Goal: Transaction & Acquisition: Purchase product/service

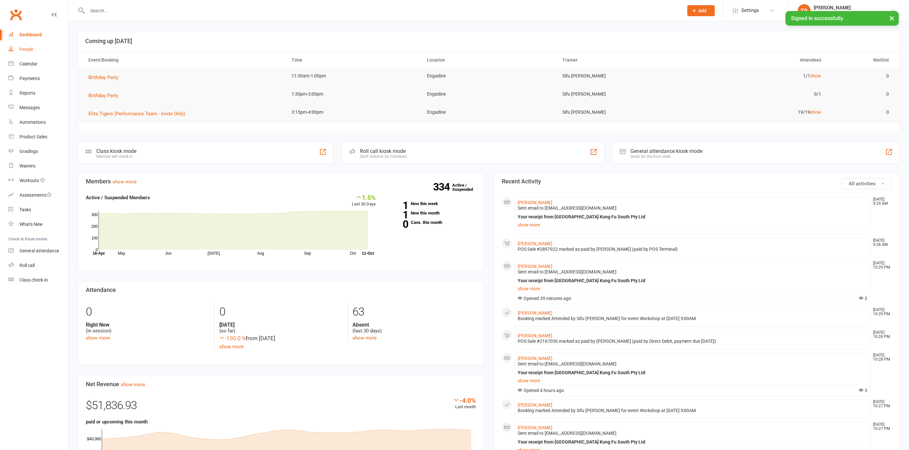
click at [28, 51] on div "People" at bounding box center [26, 49] width 14 height 5
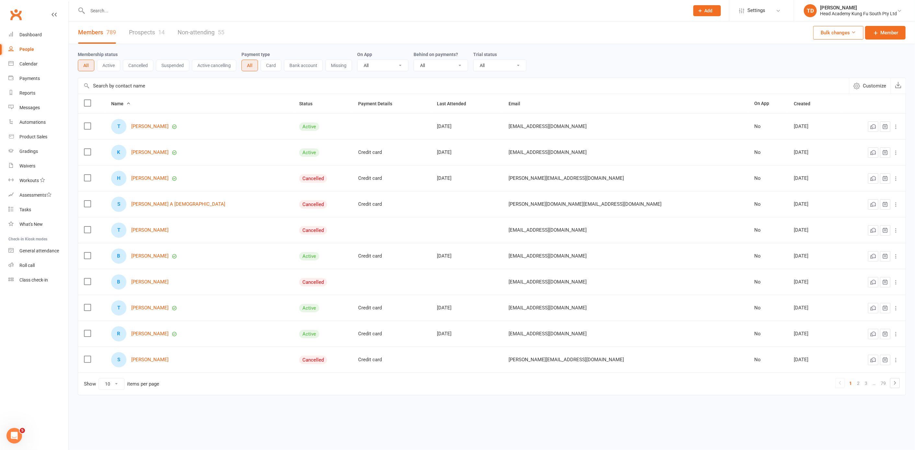
click at [28, 49] on div "People" at bounding box center [26, 49] width 15 height 5
click at [149, 32] on link "Prospects 14" at bounding box center [147, 32] width 36 height 22
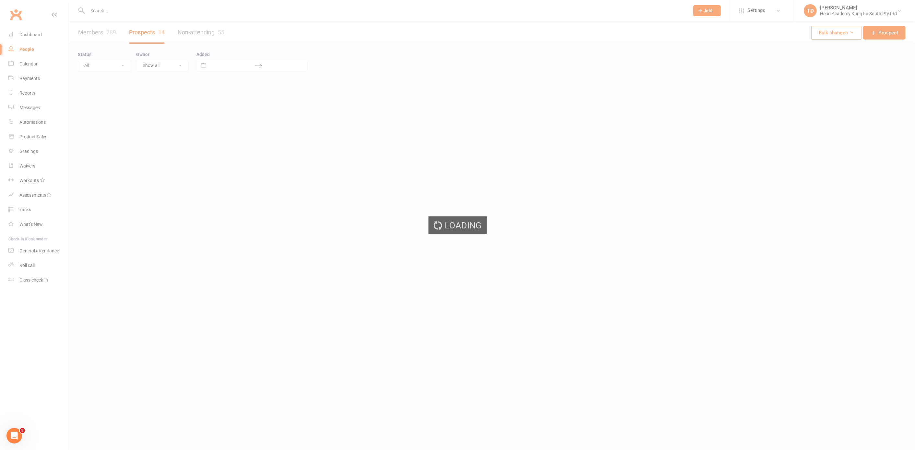
select select "50"
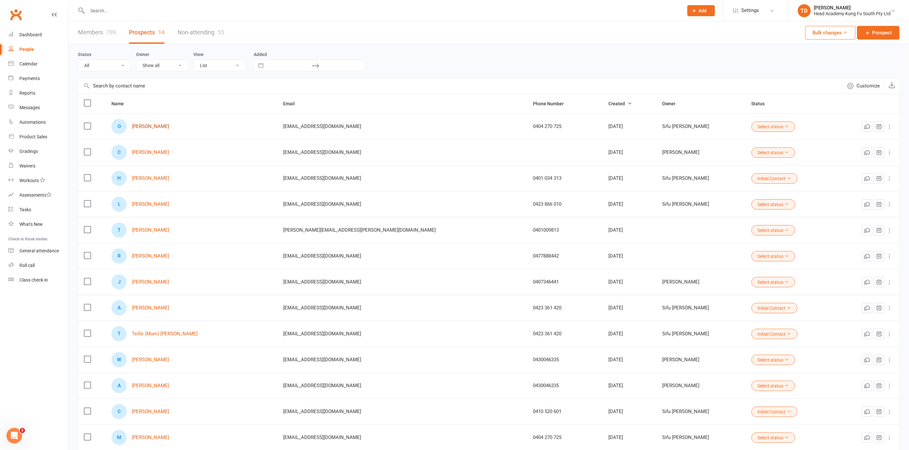
click at [153, 124] on link "[PERSON_NAME]" at bounding box center [150, 127] width 37 height 6
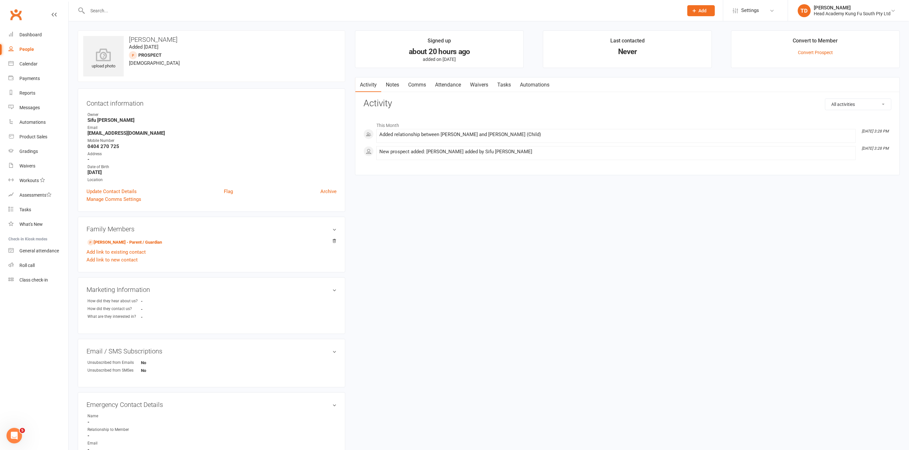
scroll to position [1, 0]
drag, startPoint x: 88, startPoint y: 133, endPoint x: 141, endPoint y: 134, distance: 53.2
click at [141, 134] on strong "[EMAIL_ADDRESS][DOMAIN_NAME]" at bounding box center [212, 133] width 249 height 6
copy strong "[EMAIL_ADDRESS][DOMAIN_NAME]"
click at [449, 80] on link "Attendance" at bounding box center [448, 84] width 35 height 15
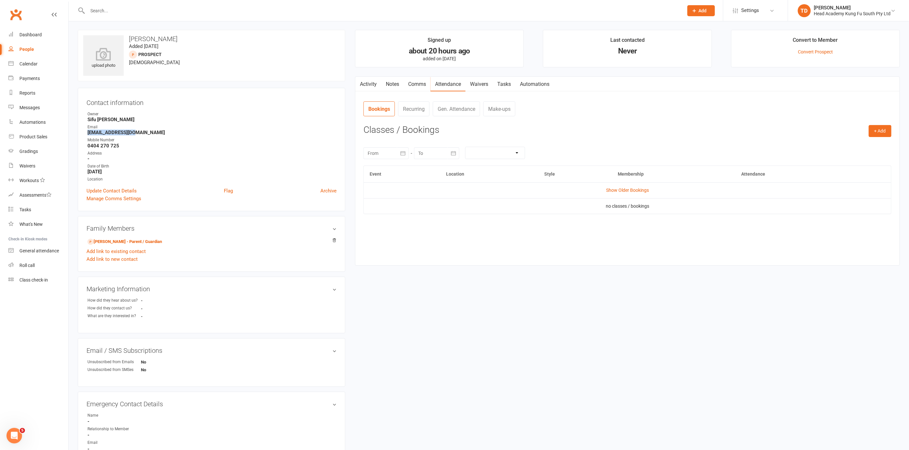
click at [364, 81] on link "Activity" at bounding box center [369, 84] width 26 height 15
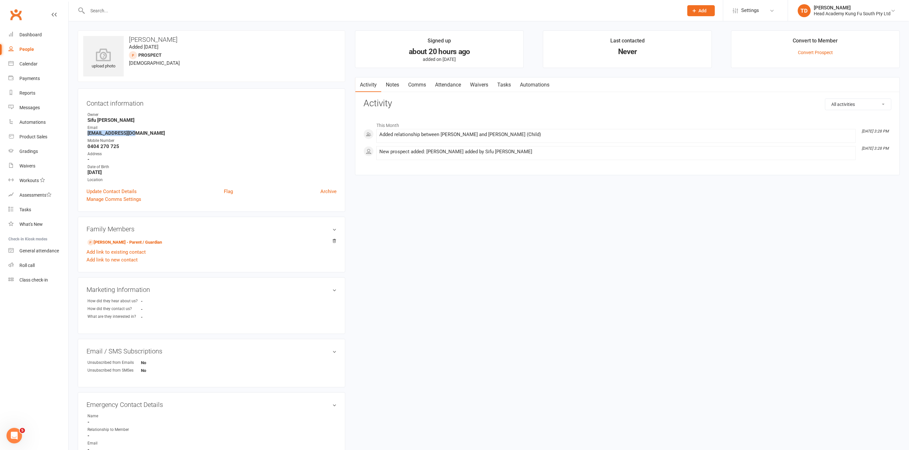
click at [479, 85] on link "Waivers" at bounding box center [479, 84] width 27 height 15
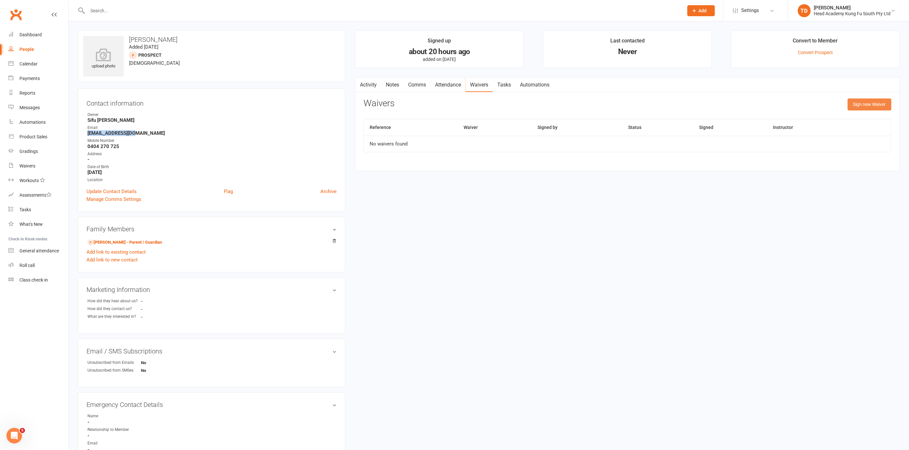
click at [858, 102] on button "Sign new Waiver" at bounding box center [870, 105] width 44 height 12
click at [456, 121] on select "Student Membership" at bounding box center [538, 120] width 348 height 13
select select "12654"
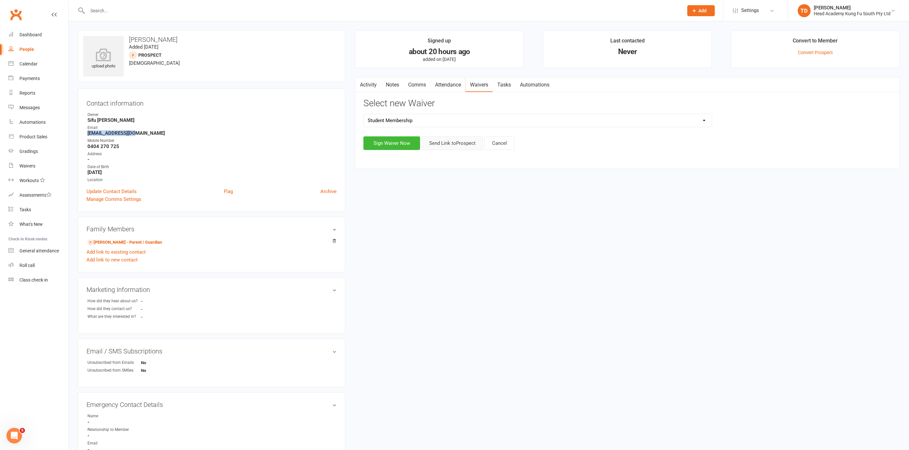
click at [442, 141] on button "Send Link to [GEOGRAPHIC_DATA]" at bounding box center [452, 143] width 61 height 14
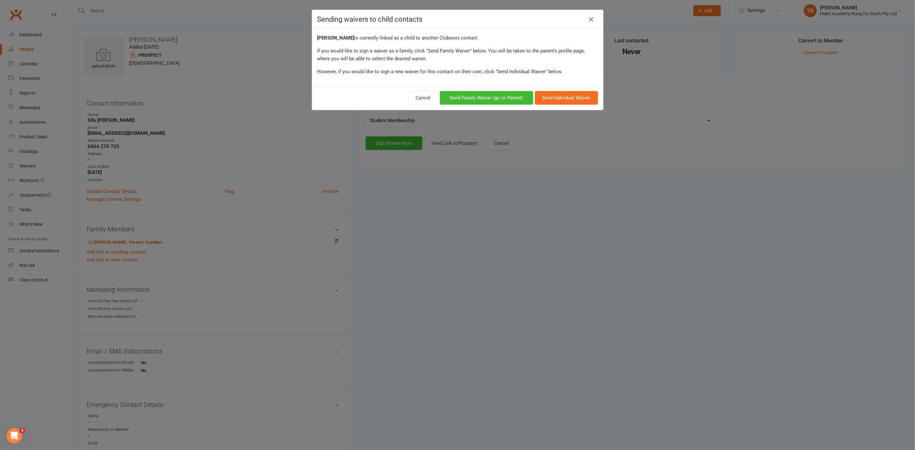
click at [566, 193] on div "Sending waivers to child contacts [PERSON_NAME] is currently linked as a child …" at bounding box center [457, 225] width 915 height 450
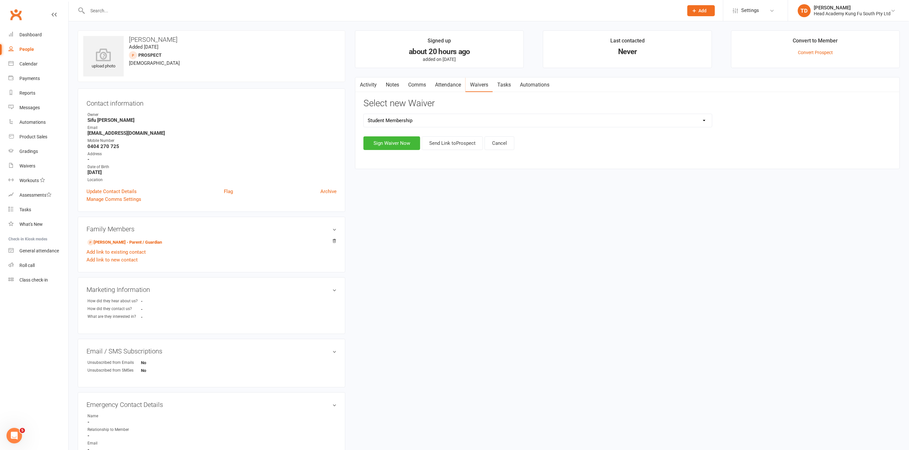
click at [527, 120] on select "Student Membership" at bounding box center [538, 120] width 348 height 13
click at [456, 143] on button "Send Link to [GEOGRAPHIC_DATA]" at bounding box center [452, 143] width 61 height 14
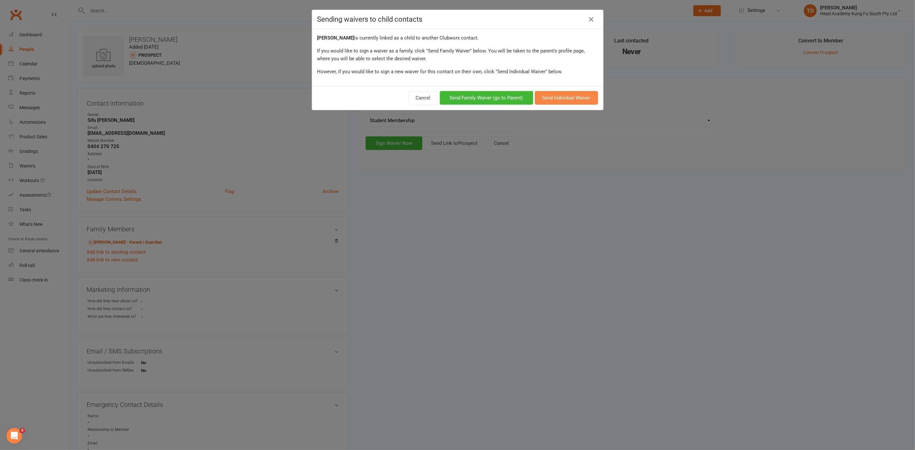
click at [561, 95] on button "Send Individual Waiver" at bounding box center [566, 98] width 63 height 14
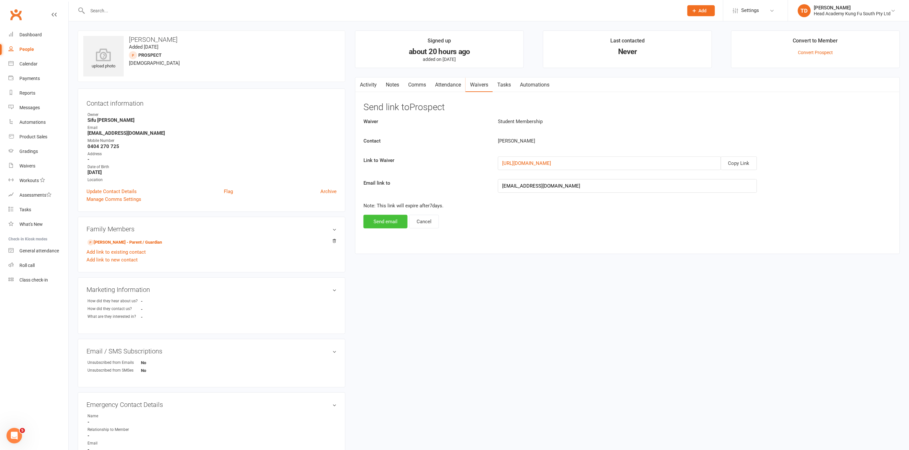
click at [383, 221] on button "Send email" at bounding box center [386, 222] width 44 height 14
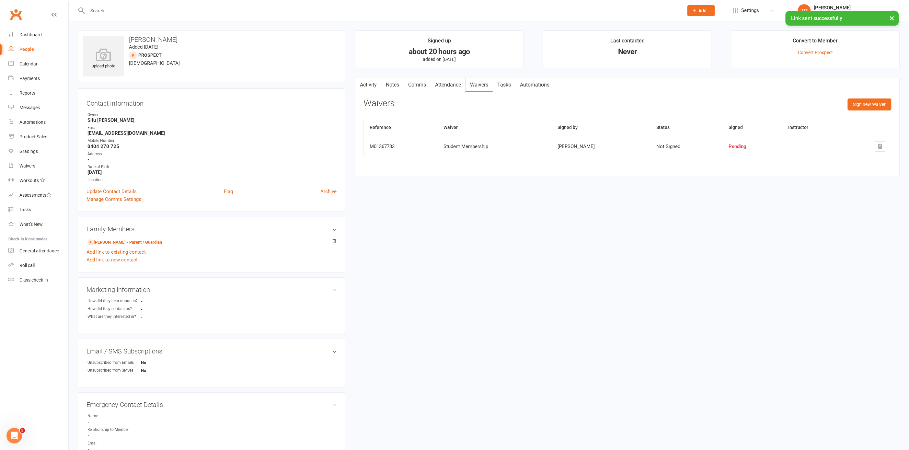
click at [393, 83] on link "Notes" at bounding box center [392, 84] width 22 height 15
click at [876, 106] on button "+ New Note" at bounding box center [874, 105] width 35 height 12
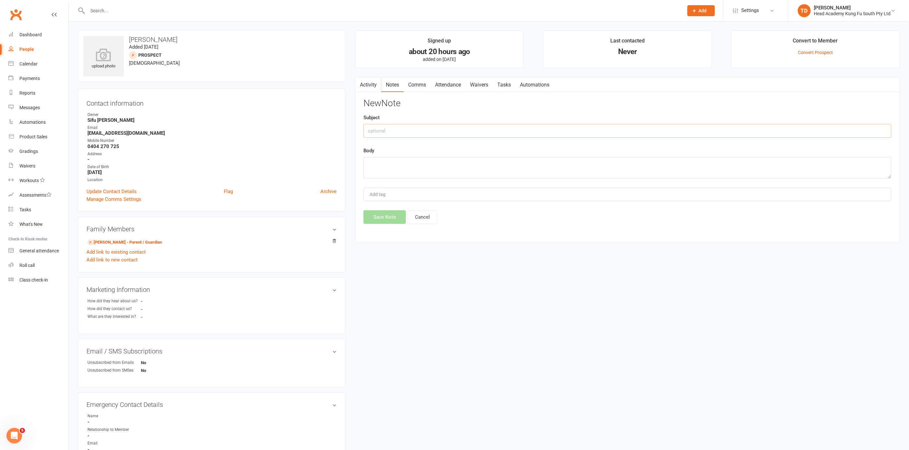
click at [392, 131] on input "text" at bounding box center [628, 131] width 528 height 14
click at [381, 166] on textarea at bounding box center [628, 167] width 528 height 21
drag, startPoint x: 407, startPoint y: 160, endPoint x: 344, endPoint y: 160, distance: 63.2
click at [344, 160] on div "upload photo [PERSON_NAME] Added [DATE] prospect [DEMOGRAPHIC_DATA] Contact inf…" at bounding box center [489, 272] width 832 height 484
type textarea "welcome and waiver sent"
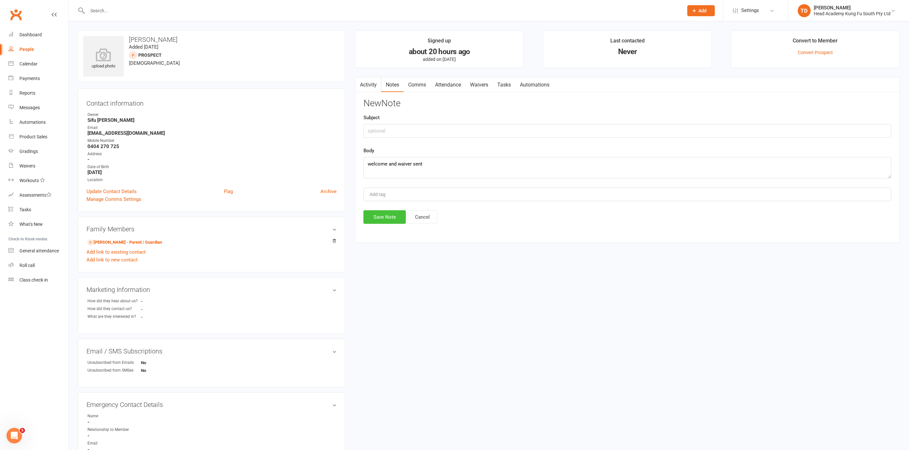
click at [389, 217] on button "Save Note" at bounding box center [385, 217] width 42 height 14
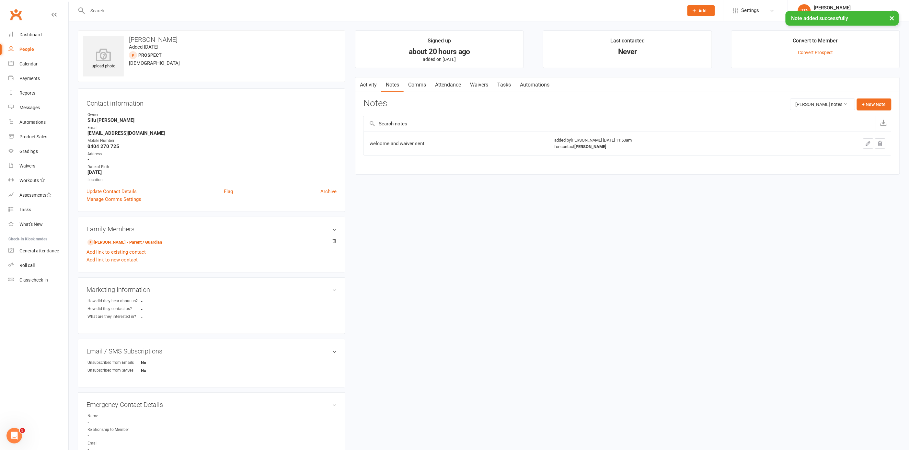
click at [108, 8] on input "text" at bounding box center [383, 10] width 594 height 9
click at [109, 11] on div "× Note added successfully" at bounding box center [450, 11] width 901 height 0
click at [113, 10] on input "text" at bounding box center [383, 10] width 594 height 9
click at [26, 50] on div "People" at bounding box center [26, 49] width 15 height 5
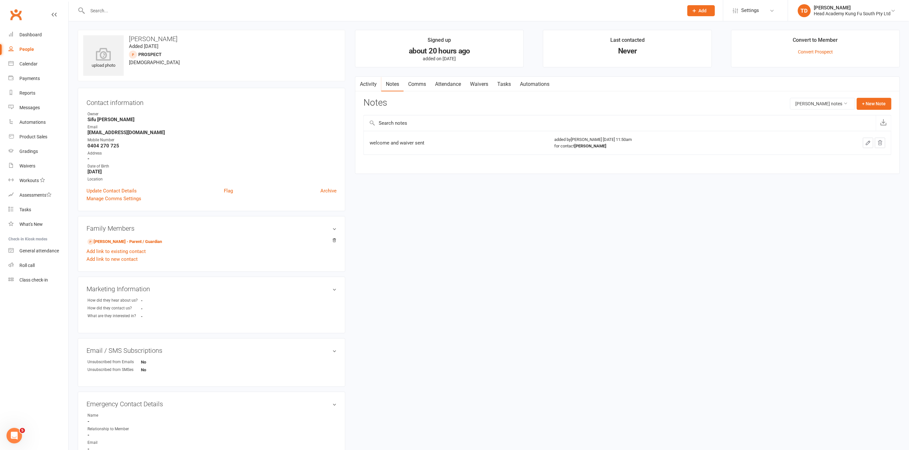
select select "50"
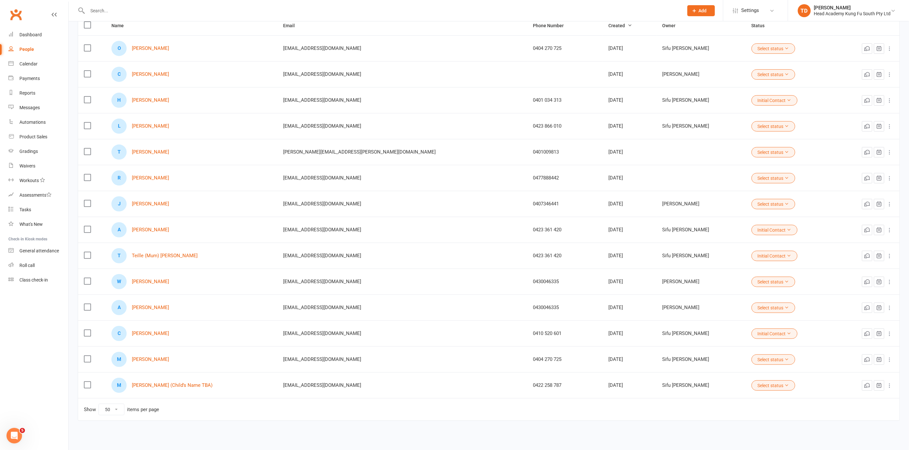
scroll to position [80, 0]
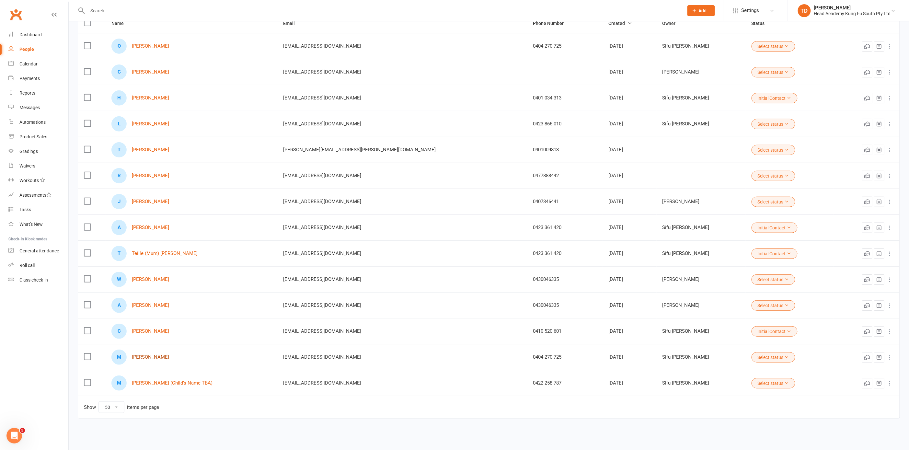
click at [143, 355] on link "[PERSON_NAME]" at bounding box center [150, 358] width 37 height 6
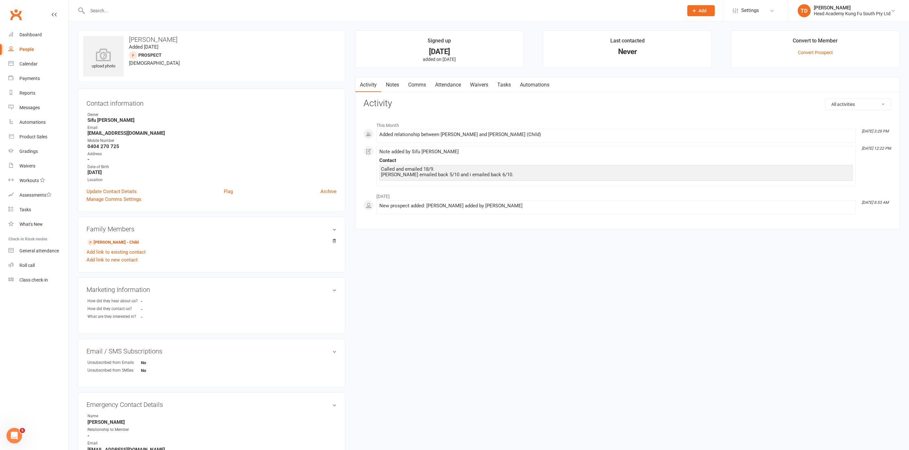
click at [396, 84] on link "Notes" at bounding box center [392, 84] width 22 height 15
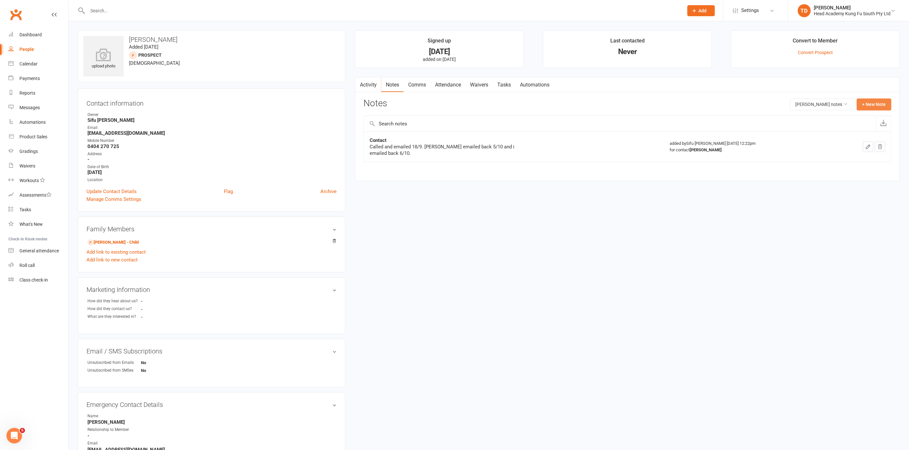
click at [871, 104] on button "+ New Note" at bounding box center [874, 105] width 35 height 12
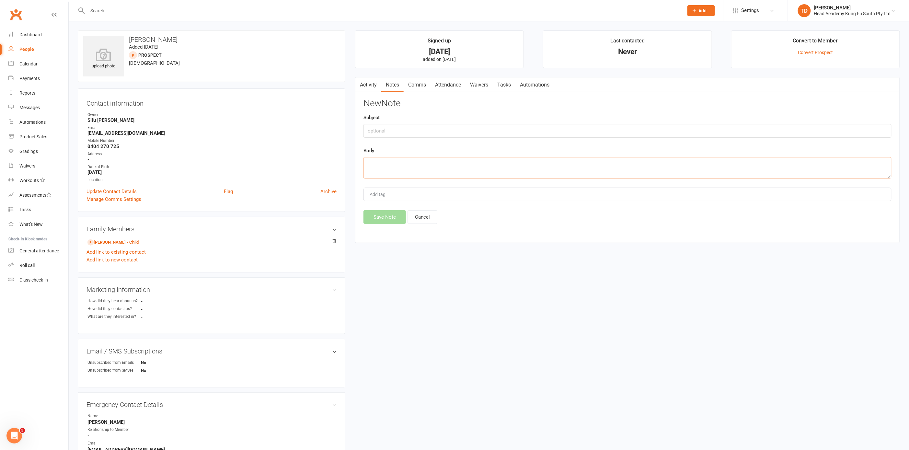
click at [374, 166] on textarea at bounding box center [628, 167] width 528 height 21
paste textarea "welcome and waiver sent"
type textarea "welcome and waiver sent"
click at [380, 217] on button "Save Note" at bounding box center [385, 217] width 42 height 14
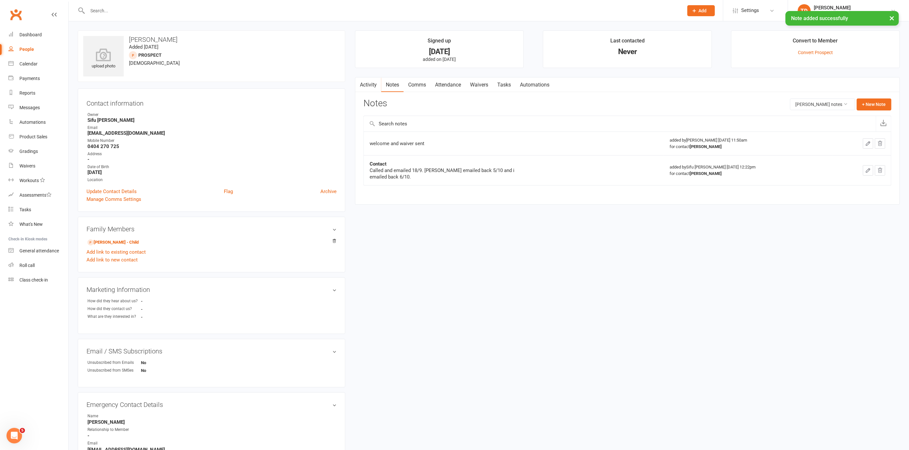
click at [482, 85] on link "Waivers" at bounding box center [479, 84] width 27 height 15
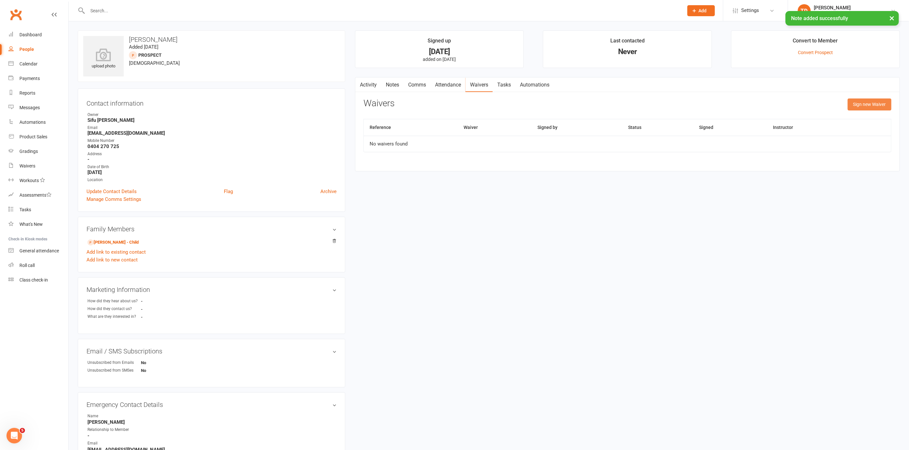
click at [862, 103] on button "Sign new Waiver" at bounding box center [870, 105] width 44 height 12
click at [508, 120] on select "Student Membership" at bounding box center [538, 120] width 348 height 13
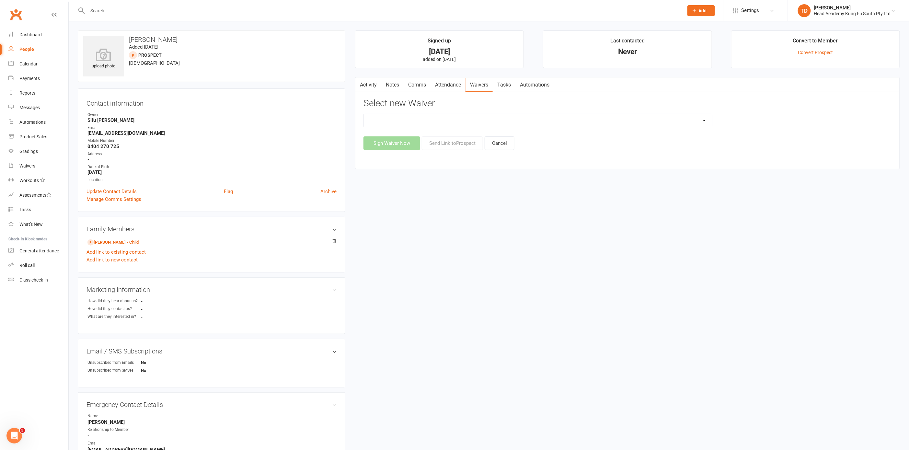
select select "12654"
click at [441, 141] on button "Send Link to [GEOGRAPHIC_DATA]" at bounding box center [452, 143] width 61 height 14
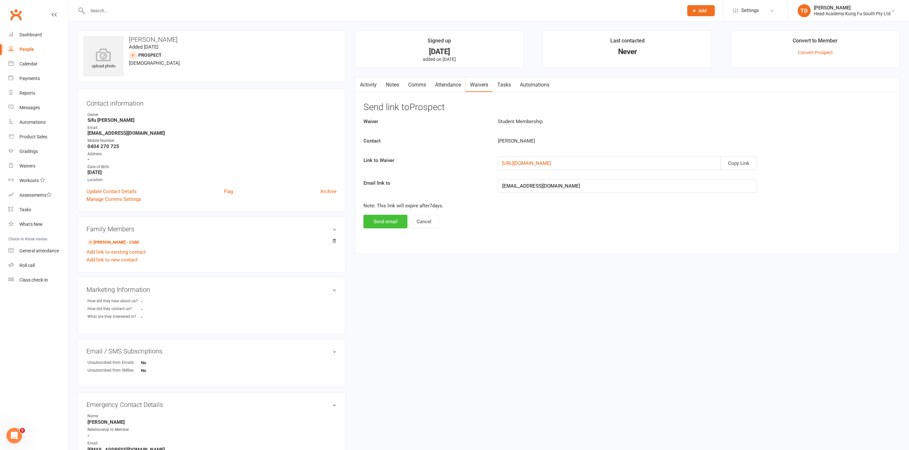
click at [373, 218] on button "Send email" at bounding box center [386, 222] width 44 height 14
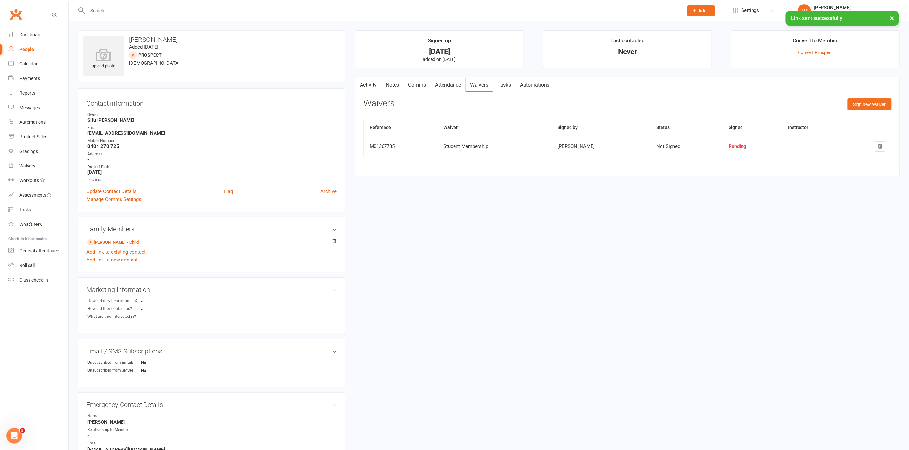
click at [23, 47] on div "People" at bounding box center [26, 49] width 15 height 5
select select "50"
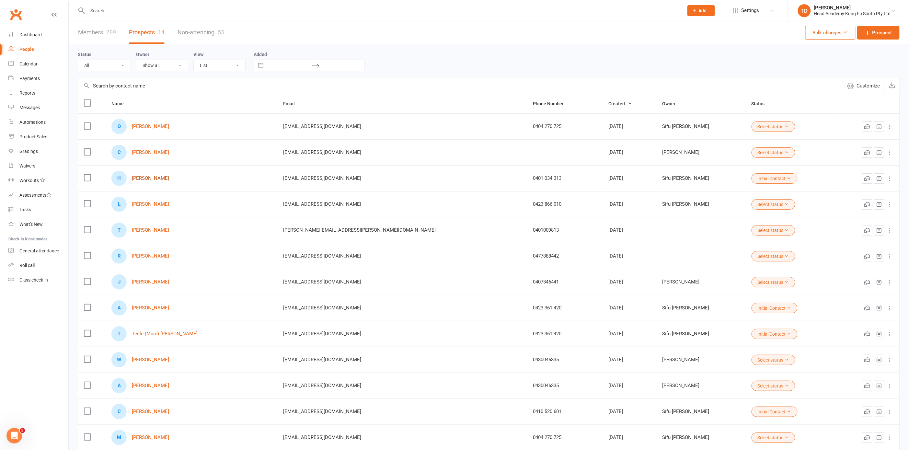
click at [159, 178] on link "[PERSON_NAME]" at bounding box center [150, 179] width 37 height 6
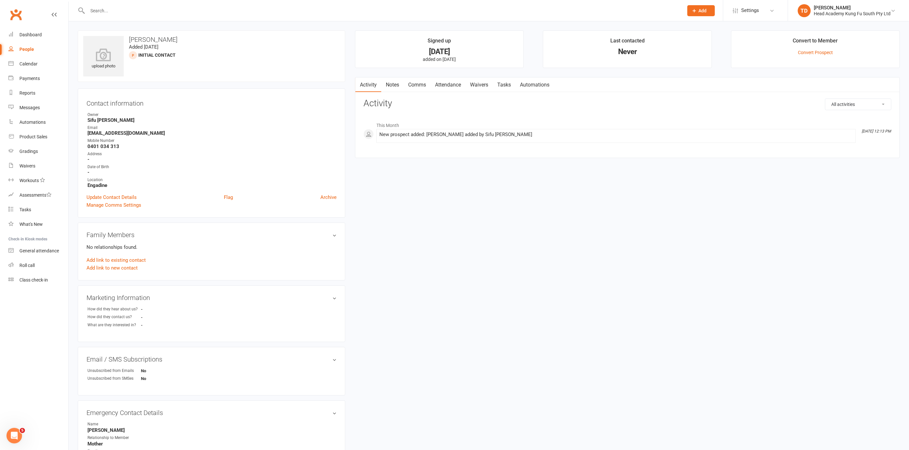
select select "50"
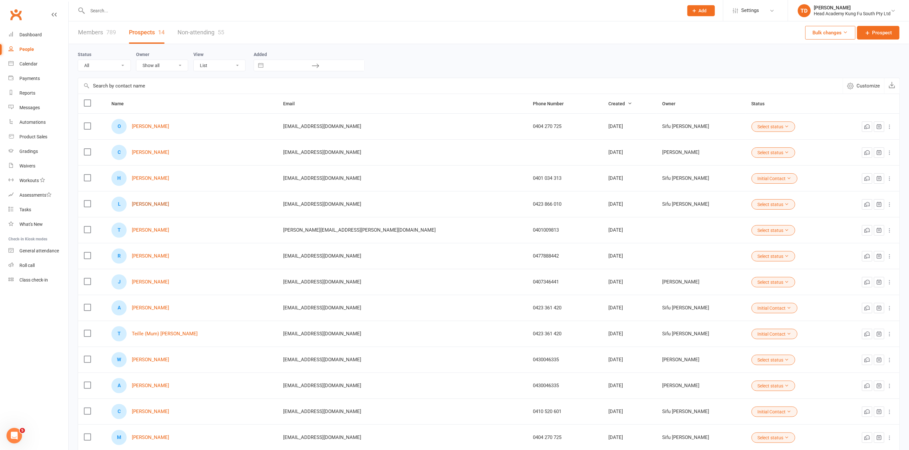
click at [150, 204] on link "[PERSON_NAME]" at bounding box center [150, 205] width 37 height 6
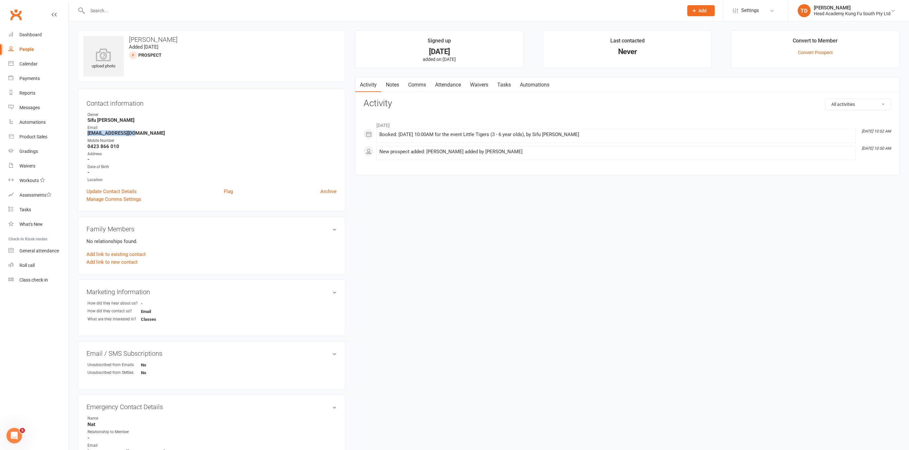
drag, startPoint x: 87, startPoint y: 133, endPoint x: 144, endPoint y: 132, distance: 57.0
click at [144, 132] on strong "[EMAIL_ADDRESS][DOMAIN_NAME]" at bounding box center [212, 133] width 249 height 6
copy strong "[EMAIL_ADDRESS][DOMAIN_NAME]"
click at [164, 157] on strong "-" at bounding box center [212, 160] width 249 height 6
drag, startPoint x: 88, startPoint y: 131, endPoint x: 138, endPoint y: 131, distance: 50.9
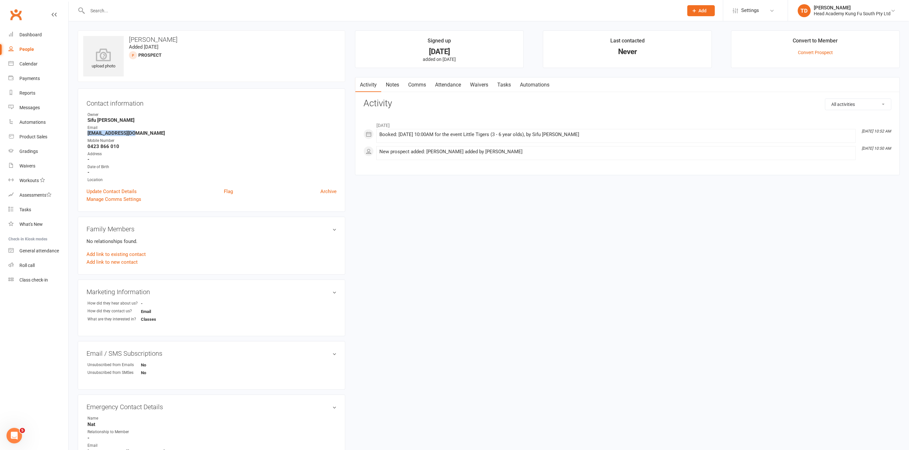
click at [138, 131] on strong "[EMAIL_ADDRESS][DOMAIN_NAME]" at bounding box center [212, 133] width 249 height 6
copy strong "[EMAIL_ADDRESS][DOMAIN_NAME]"
click at [482, 84] on link "Waivers" at bounding box center [479, 84] width 27 height 15
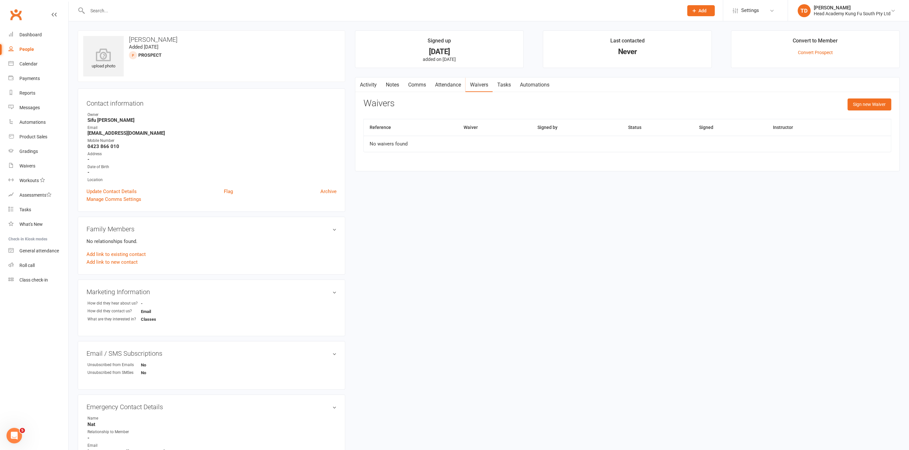
click at [441, 146] on td "No waivers found" at bounding box center [628, 144] width 528 height 16
click at [861, 104] on button "Sign new Waiver" at bounding box center [870, 105] width 44 height 12
click at [438, 118] on select "Student Membership" at bounding box center [538, 120] width 348 height 13
select select "12654"
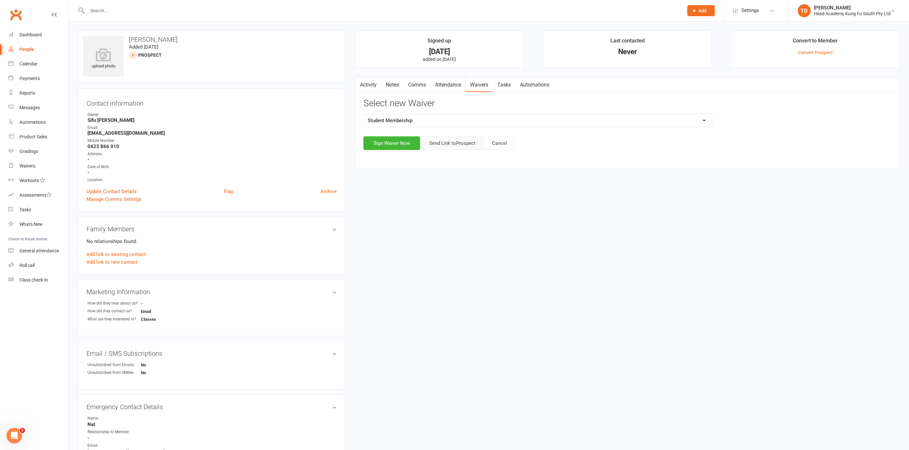
click at [441, 143] on button "Send Link to [GEOGRAPHIC_DATA]" at bounding box center [452, 143] width 61 height 14
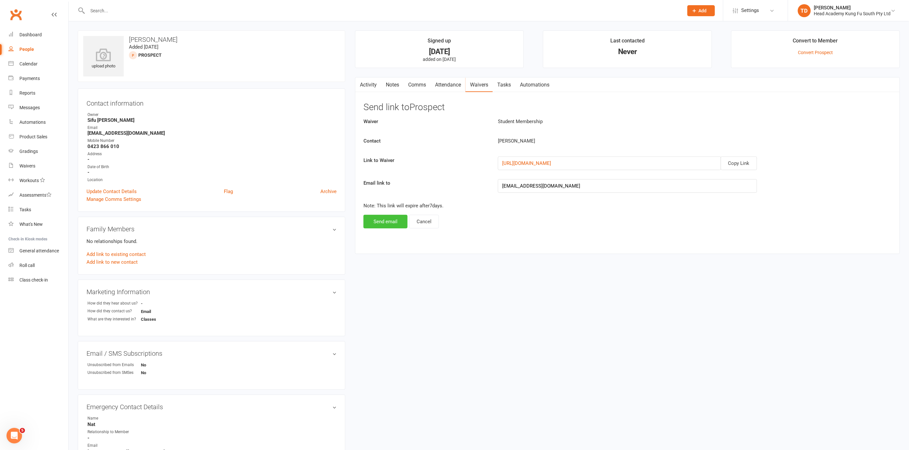
click at [381, 218] on button "Send email" at bounding box center [386, 222] width 44 height 14
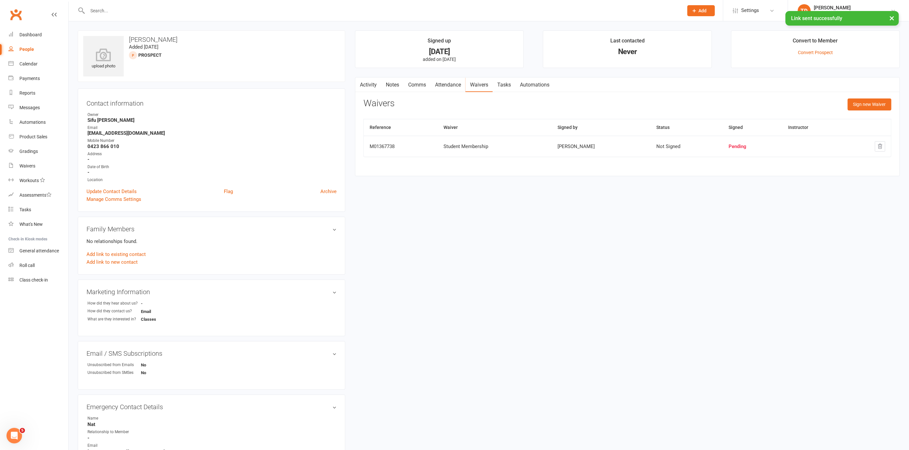
click at [394, 84] on link "Notes" at bounding box center [392, 84] width 22 height 15
click at [875, 105] on button "+ New Note" at bounding box center [874, 105] width 35 height 12
click at [388, 160] on textarea at bounding box center [628, 167] width 528 height 21
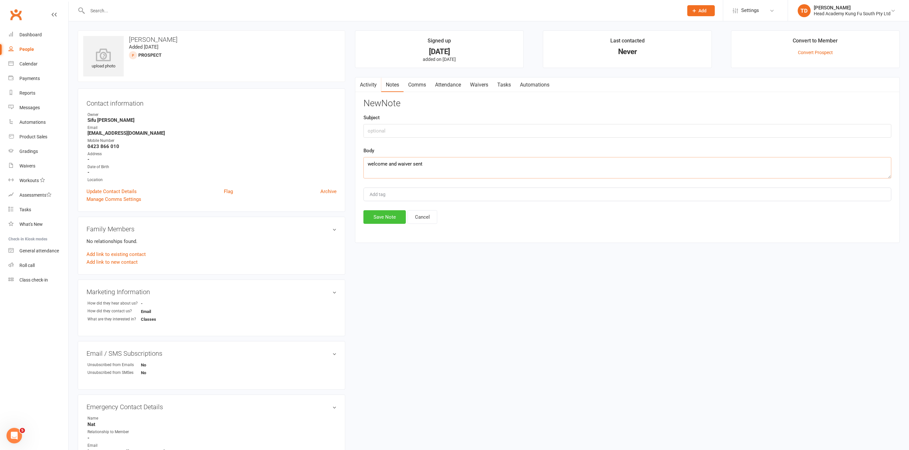
type textarea "welcome and waiver sent"
click at [384, 216] on button "Save Note" at bounding box center [385, 217] width 42 height 14
select select "50"
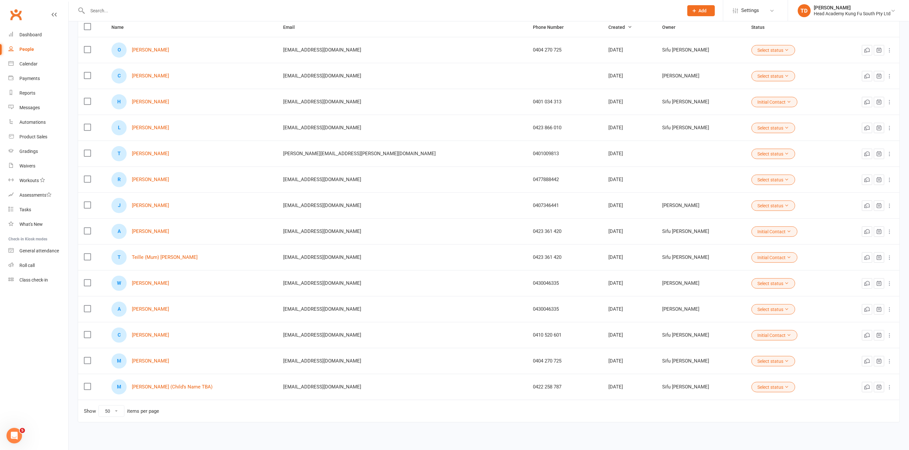
scroll to position [80, 0]
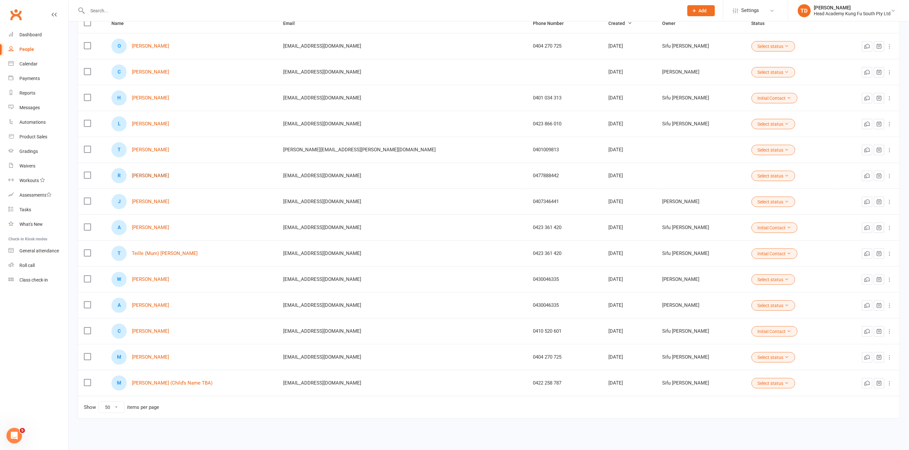
click at [146, 174] on link "[PERSON_NAME]" at bounding box center [150, 176] width 37 height 6
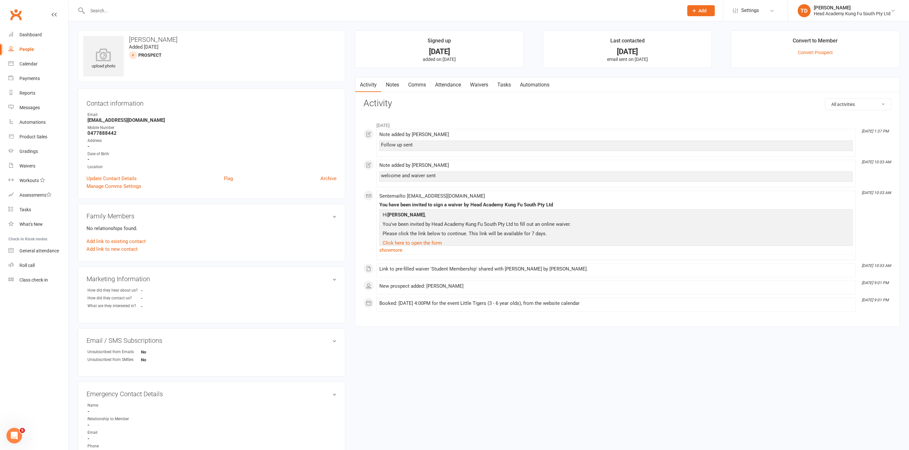
click at [392, 83] on link "Notes" at bounding box center [392, 84] width 22 height 15
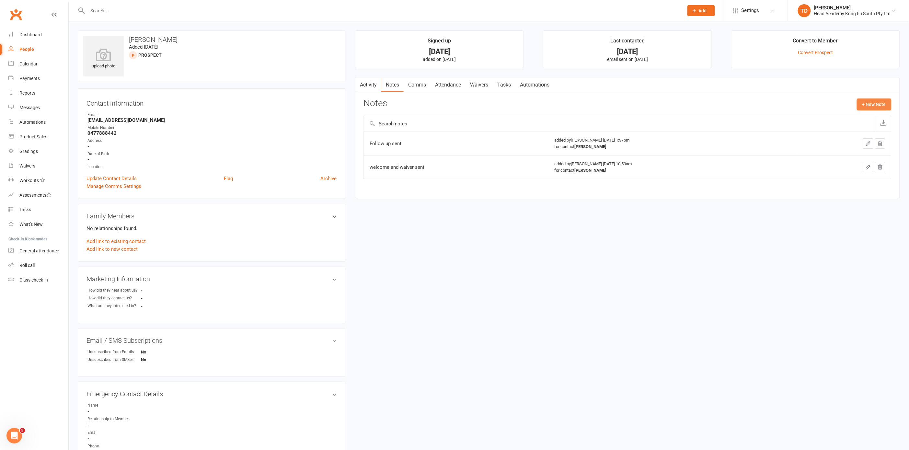
click at [881, 103] on button "+ New Note" at bounding box center [874, 105] width 35 height 12
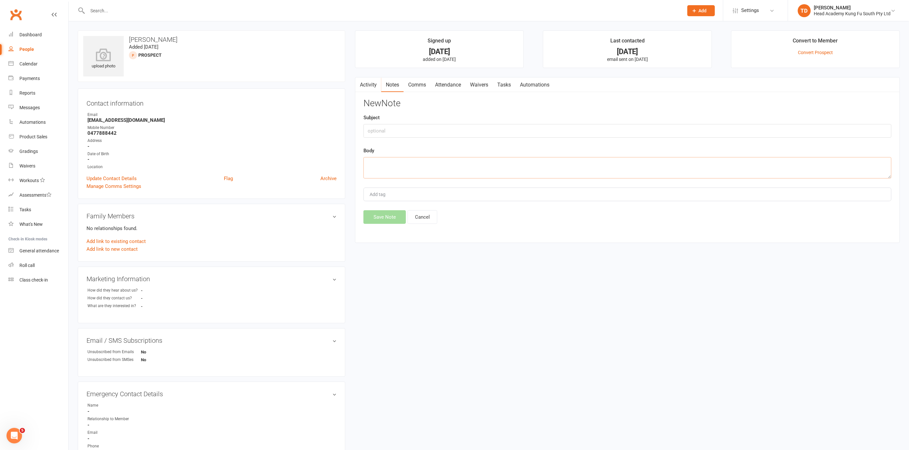
click at [380, 157] on textarea at bounding box center [628, 167] width 528 height 21
click at [444, 163] on textarea "Mother [PERSON_NAME] she will start [PERSON_NAME] interm 1 2026" at bounding box center [628, 167] width 528 height 21
click at [445, 163] on textarea "Mother siad she will start [PERSON_NAME] int term 1 2026" at bounding box center [628, 166] width 528 height 21
type textarea "Mother [PERSON_NAME] she will start [PERSON_NAME] in term 1 2026"
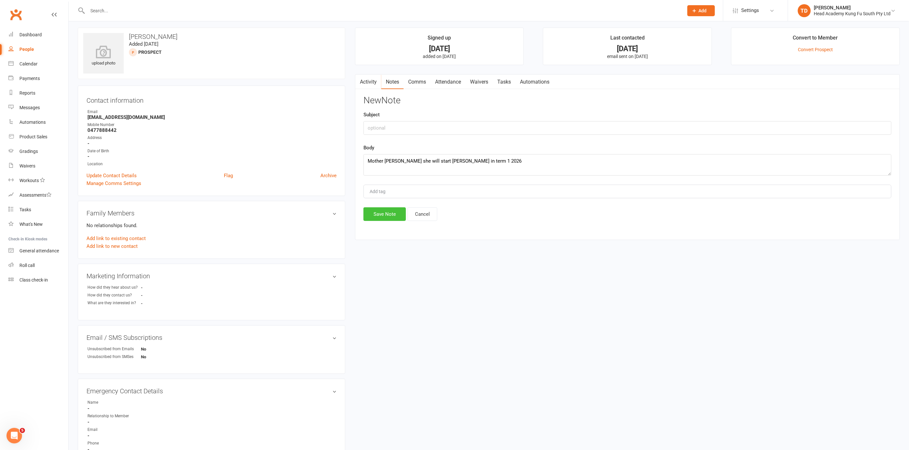
click at [395, 212] on button "Save Note" at bounding box center [385, 214] width 42 height 14
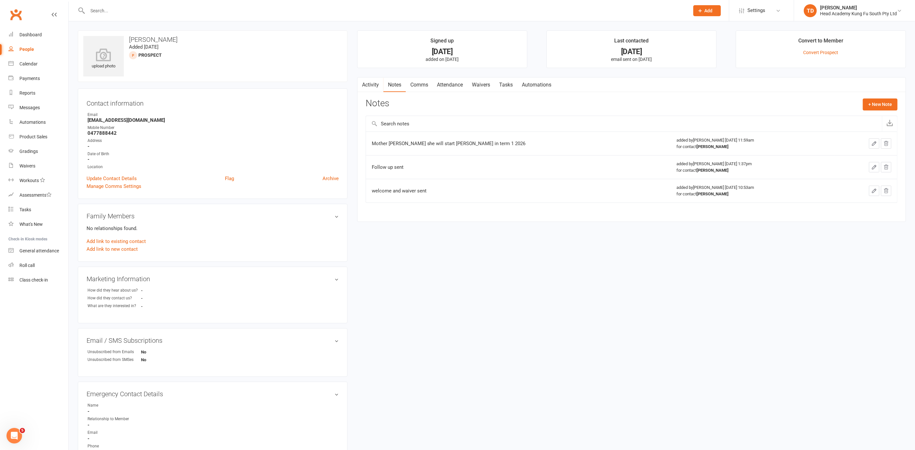
select select "50"
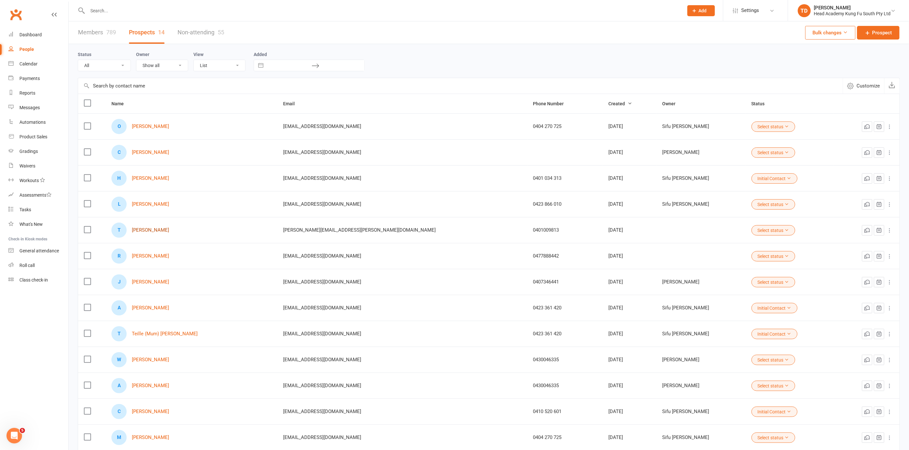
click at [161, 230] on link "[PERSON_NAME]" at bounding box center [150, 231] width 37 height 6
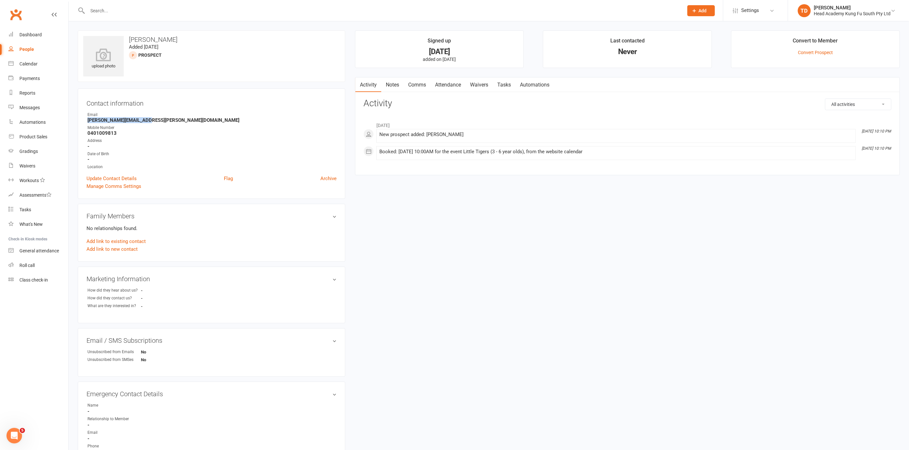
drag, startPoint x: 87, startPoint y: 119, endPoint x: 151, endPoint y: 122, distance: 64.2
click at [151, 122] on strong "[PERSON_NAME][EMAIL_ADDRESS][PERSON_NAME][DOMAIN_NAME]" at bounding box center [212, 120] width 249 height 6
copy strong "[PERSON_NAME][EMAIL_ADDRESS][PERSON_NAME][DOMAIN_NAME]"
click at [204, 67] on div "upload photo [PERSON_NAME] Added [DATE] prospect" at bounding box center [212, 56] width 268 height 52
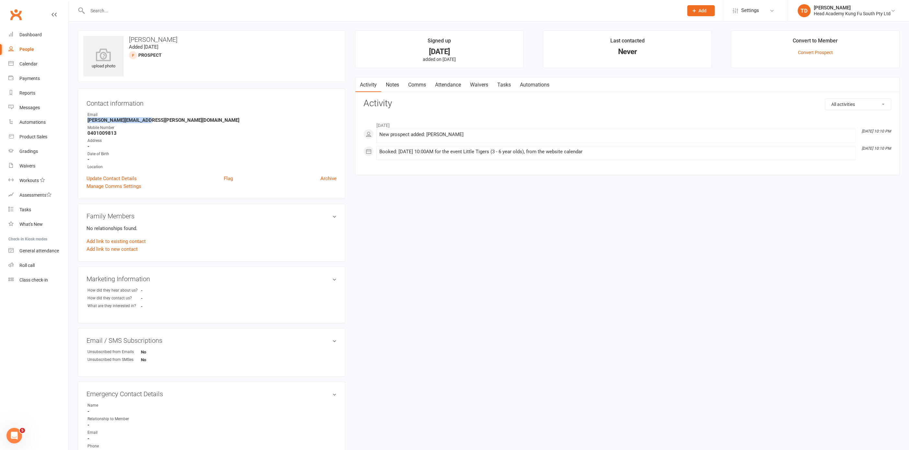
drag, startPoint x: 87, startPoint y: 120, endPoint x: 156, endPoint y: 121, distance: 69.0
click at [156, 121] on strong "[PERSON_NAME][EMAIL_ADDRESS][PERSON_NAME][DOMAIN_NAME]" at bounding box center [212, 120] width 249 height 6
copy strong "[PERSON_NAME][EMAIL_ADDRESS][PERSON_NAME][DOMAIN_NAME]"
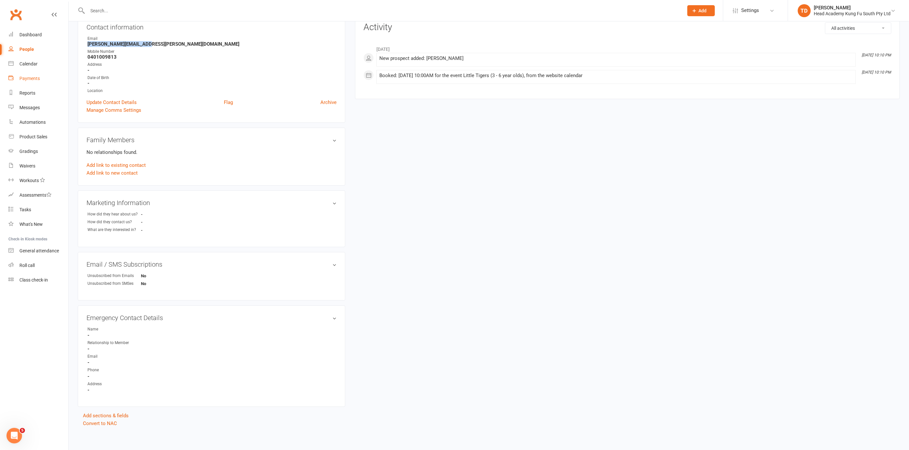
click at [33, 76] on div "Payments" at bounding box center [29, 78] width 20 height 5
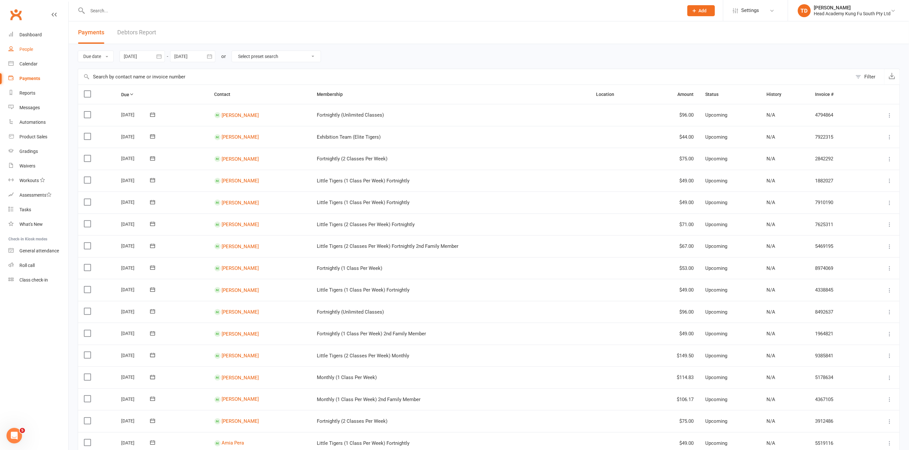
click at [29, 48] on div "People" at bounding box center [26, 49] width 14 height 5
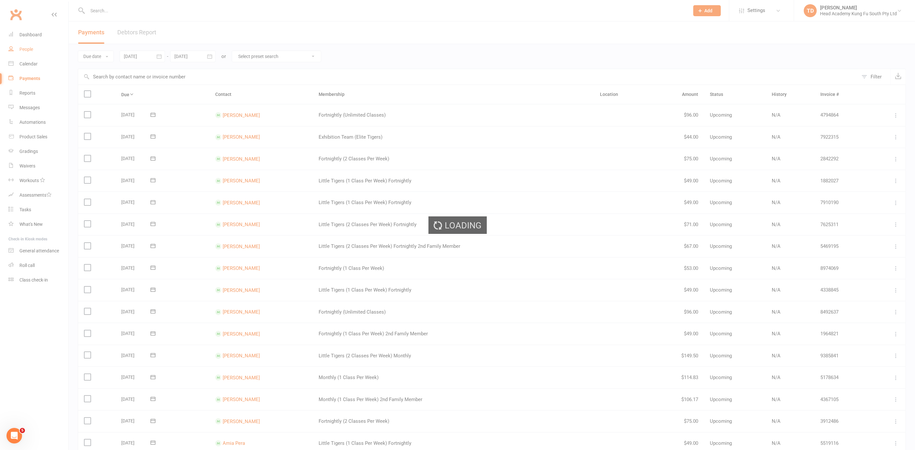
select select "50"
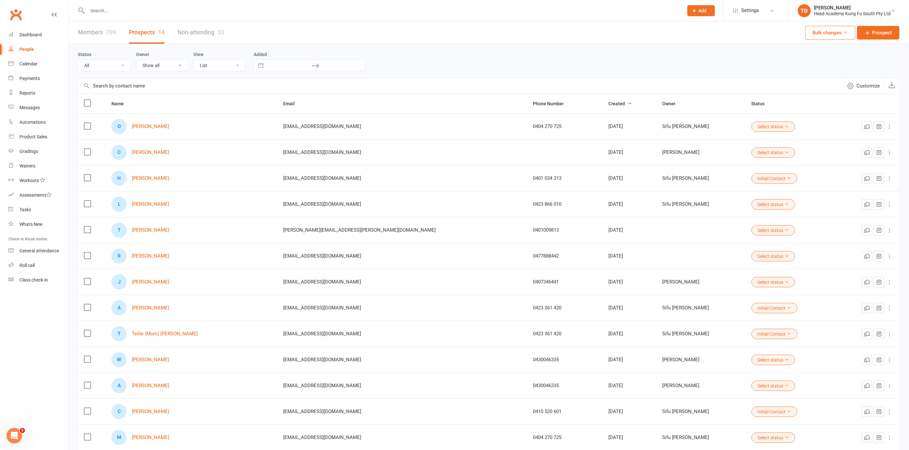
click at [151, 30] on link "Prospects 14" at bounding box center [147, 32] width 36 height 22
click at [156, 231] on link "[PERSON_NAME]" at bounding box center [150, 231] width 37 height 6
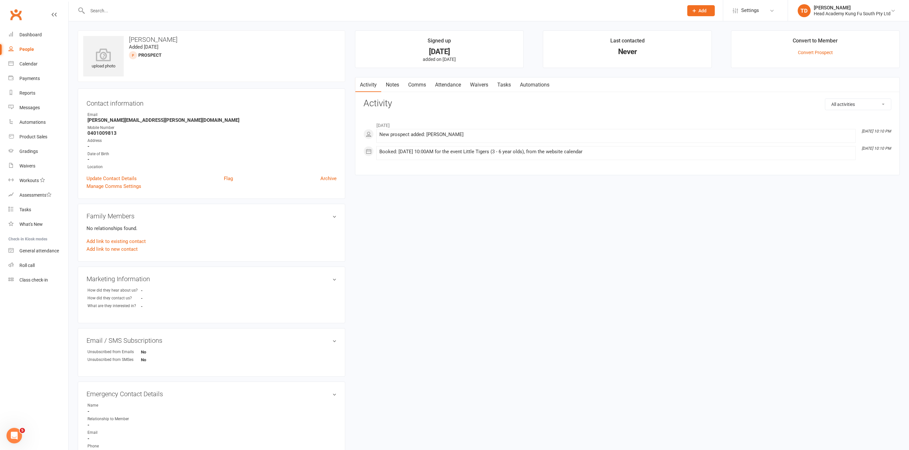
click at [478, 83] on link "Waivers" at bounding box center [479, 84] width 27 height 15
click at [880, 102] on button "Sign new Waiver" at bounding box center [870, 105] width 44 height 12
click at [473, 120] on select "Student Membership" at bounding box center [538, 120] width 348 height 13
select select "12654"
click at [439, 141] on button "Send Link to [GEOGRAPHIC_DATA]" at bounding box center [452, 143] width 61 height 14
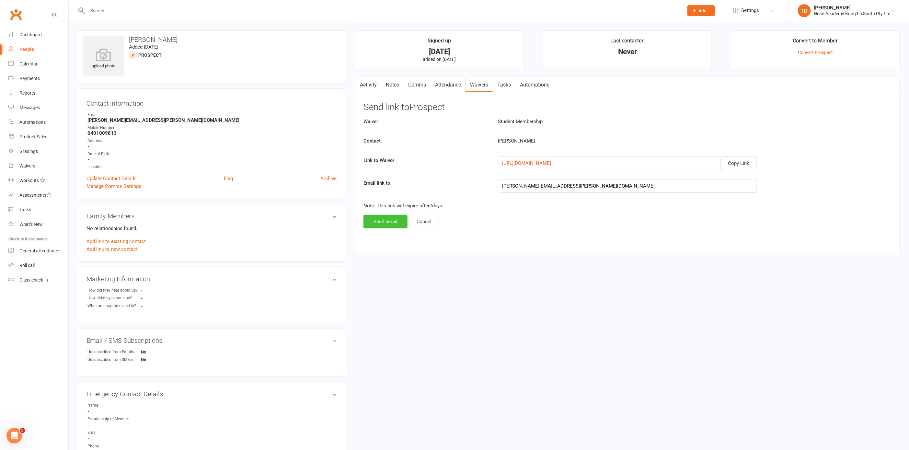
click at [389, 221] on button "Send email" at bounding box center [386, 222] width 44 height 14
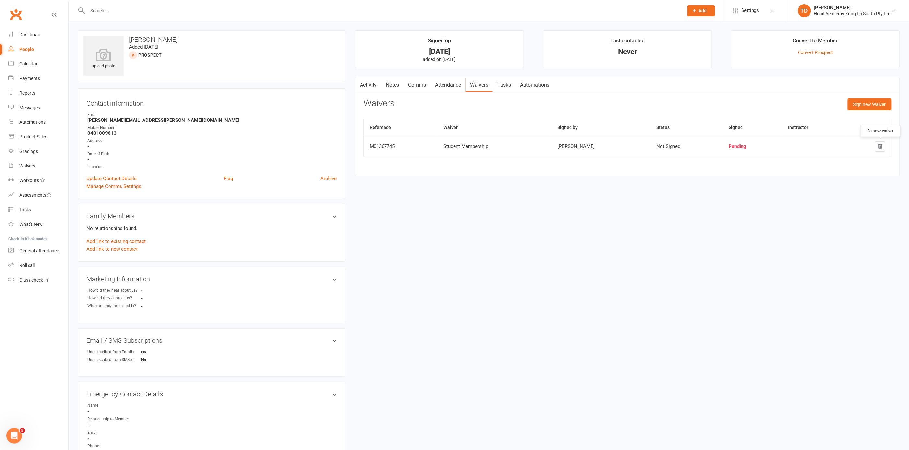
click at [881, 145] on icon "button" at bounding box center [881, 147] width 6 height 6
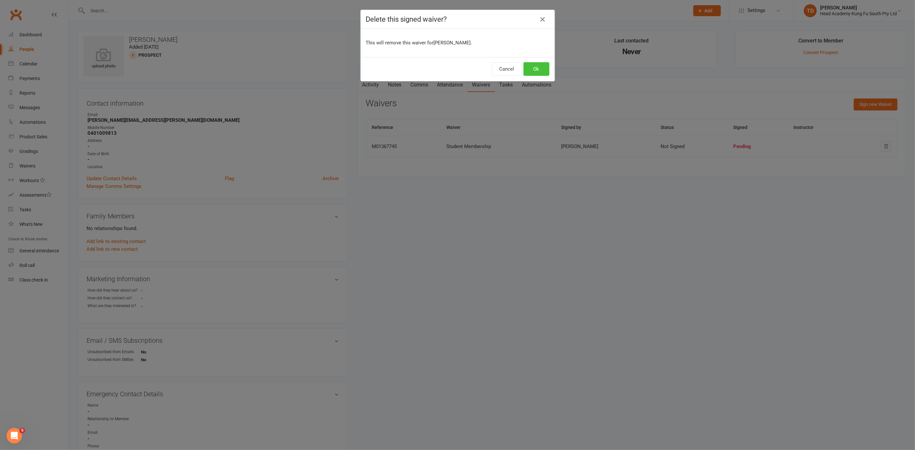
click at [532, 71] on button "Ok" at bounding box center [536, 69] width 26 height 14
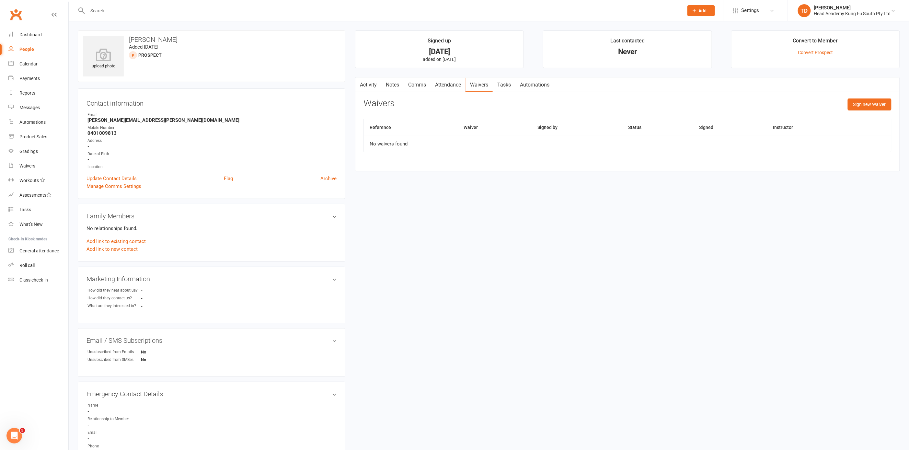
click at [485, 84] on link "Waivers" at bounding box center [479, 84] width 27 height 15
click at [480, 84] on link "Waivers" at bounding box center [479, 84] width 27 height 15
click at [873, 101] on button "Sign new Waiver" at bounding box center [870, 105] width 44 height 12
click at [507, 119] on select "Student Membership" at bounding box center [538, 120] width 348 height 13
select select "12654"
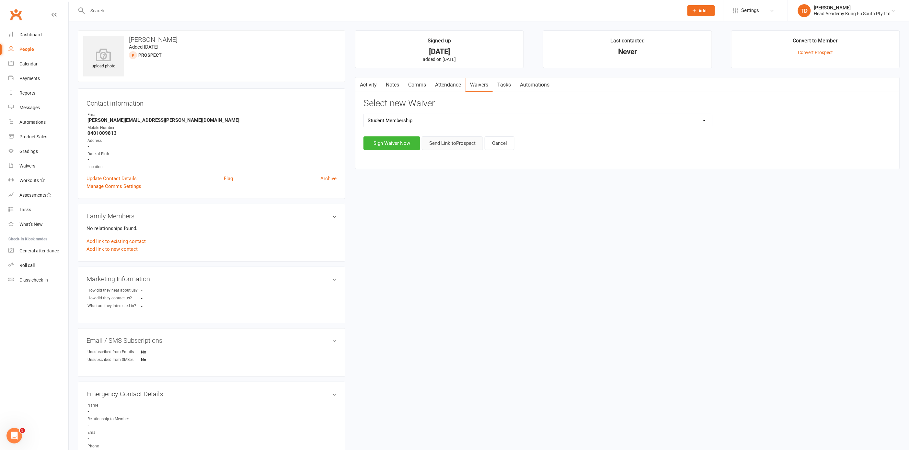
click at [449, 143] on button "Send Link to [GEOGRAPHIC_DATA]" at bounding box center [452, 143] width 61 height 14
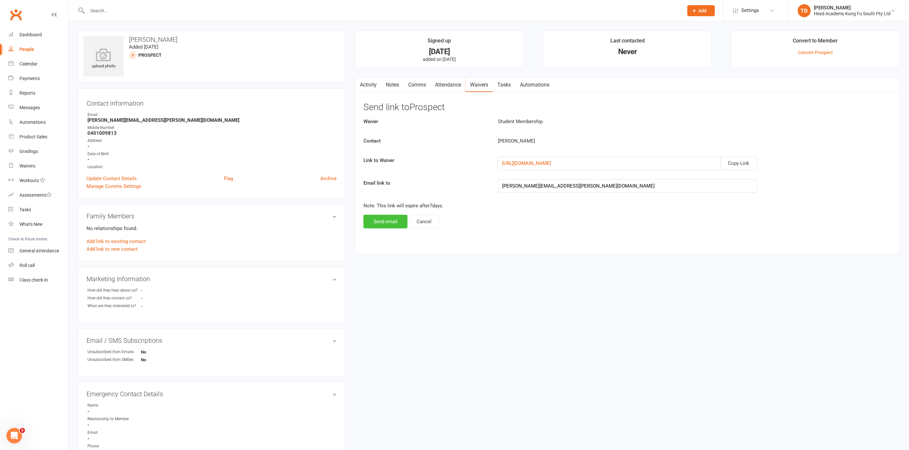
click at [386, 219] on button "Send email" at bounding box center [386, 222] width 44 height 14
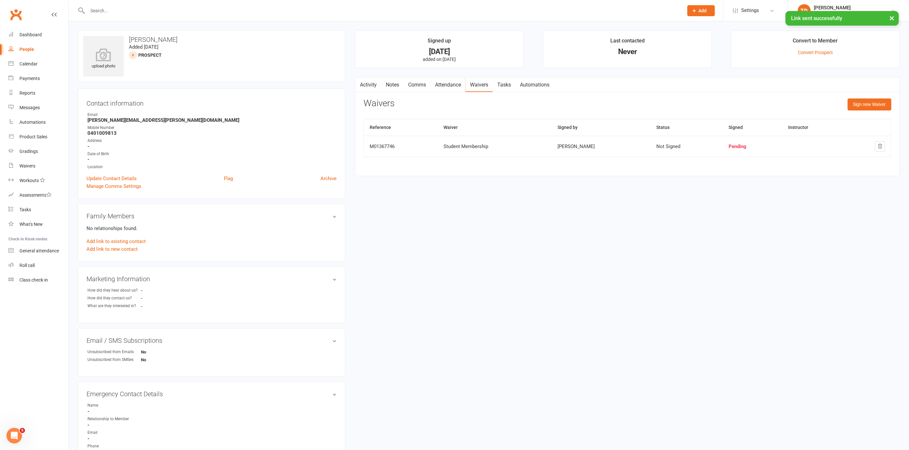
click at [395, 83] on link "Notes" at bounding box center [392, 84] width 22 height 15
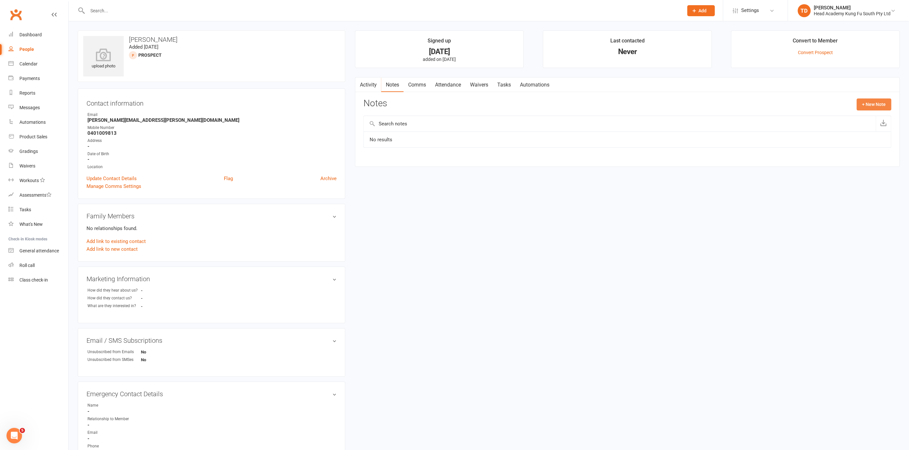
click at [881, 106] on button "+ New Note" at bounding box center [874, 105] width 35 height 12
drag, startPoint x: 393, startPoint y: 162, endPoint x: 388, endPoint y: 158, distance: 6.2
click at [393, 162] on textarea at bounding box center [628, 167] width 528 height 21
type textarea "welcome and waiver sent"
click at [386, 218] on button "Save Note" at bounding box center [385, 217] width 42 height 14
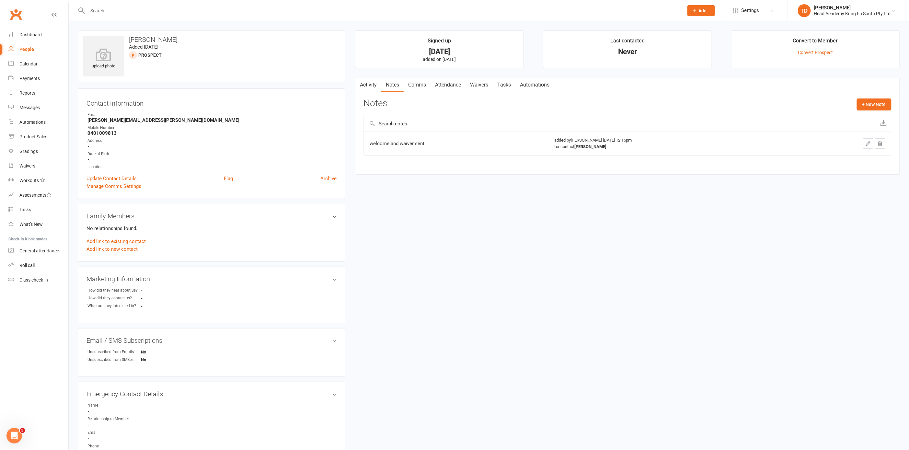
click at [482, 83] on link "Waivers" at bounding box center [479, 84] width 27 height 15
click at [26, 63] on div "Calendar" at bounding box center [28, 63] width 18 height 5
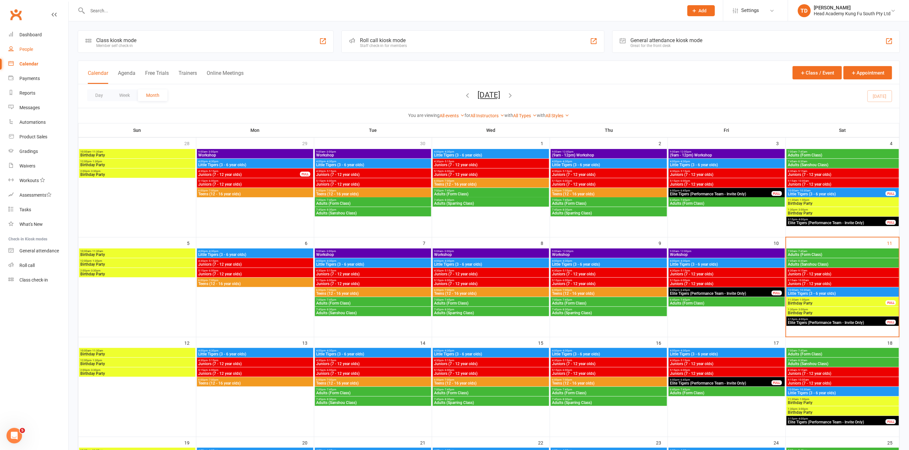
click at [27, 50] on div "People" at bounding box center [26, 49] width 14 height 5
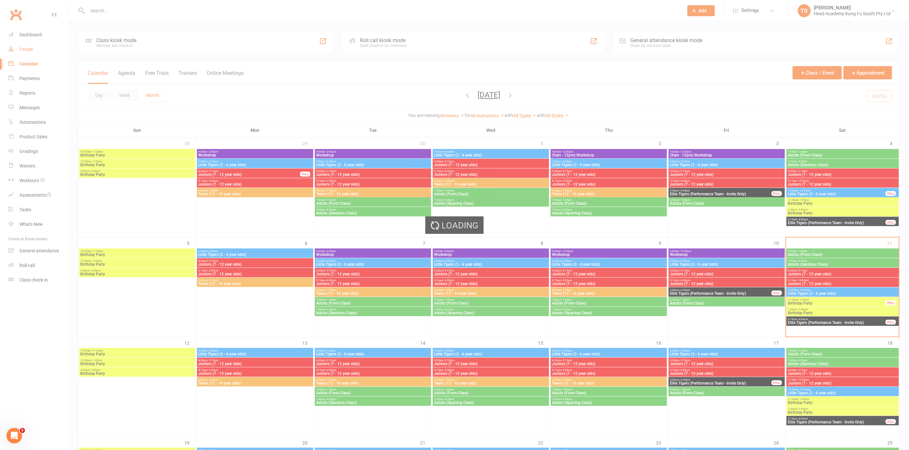
select select "50"
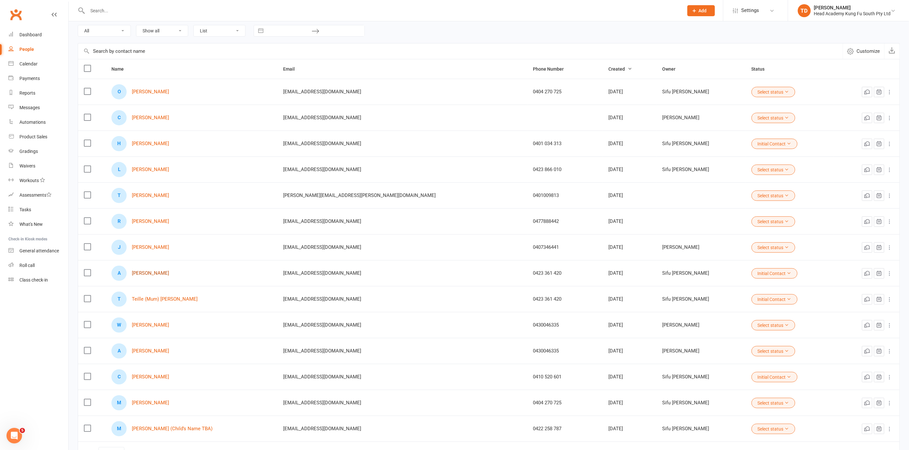
scroll to position [80, 0]
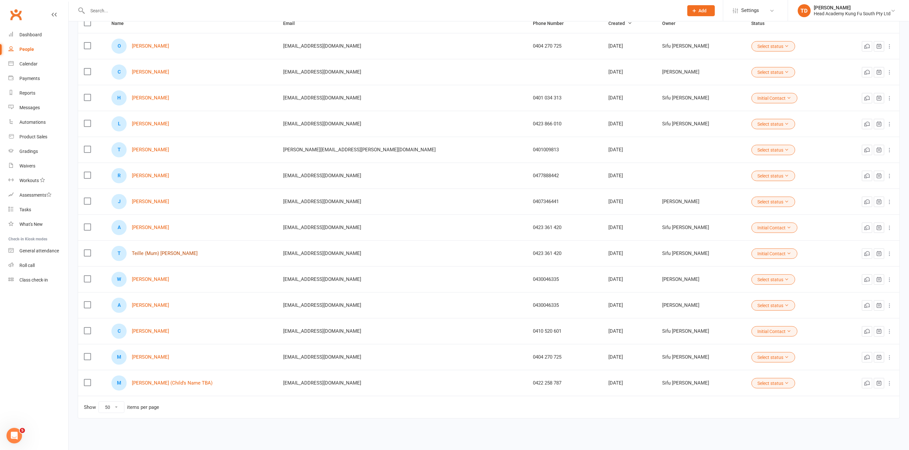
click at [169, 253] on link "Teille (Mum) [PERSON_NAME]" at bounding box center [165, 254] width 66 height 6
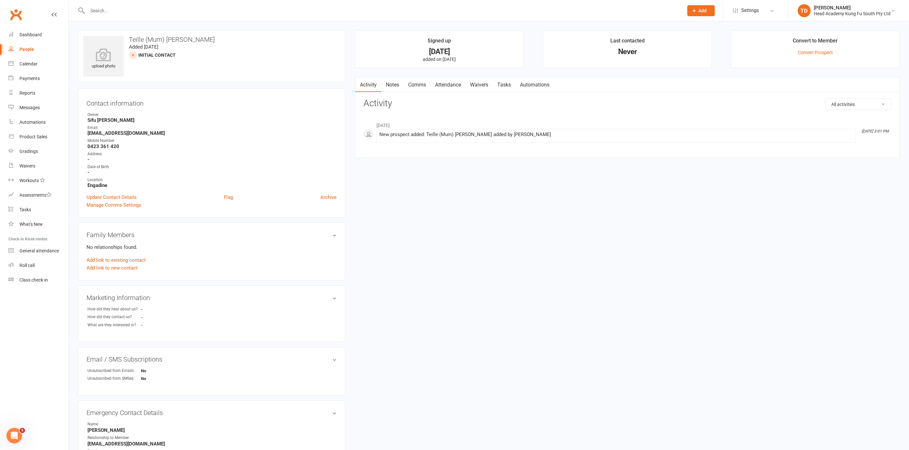
select select "50"
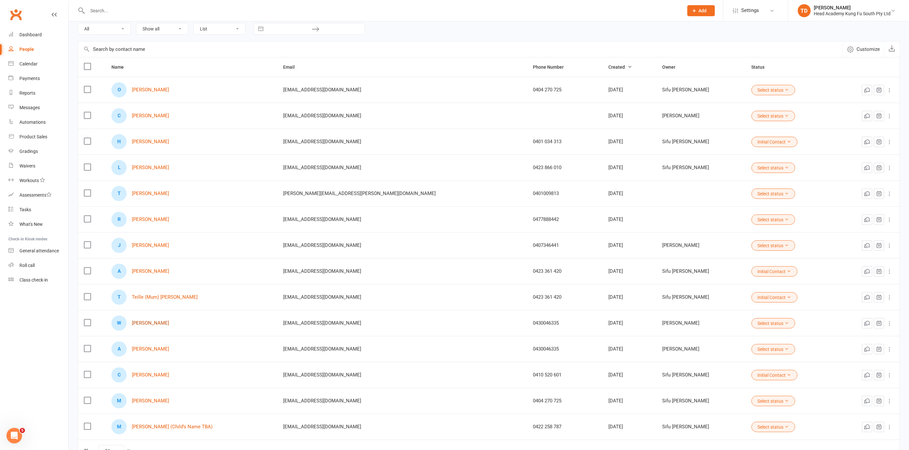
scroll to position [80, 0]
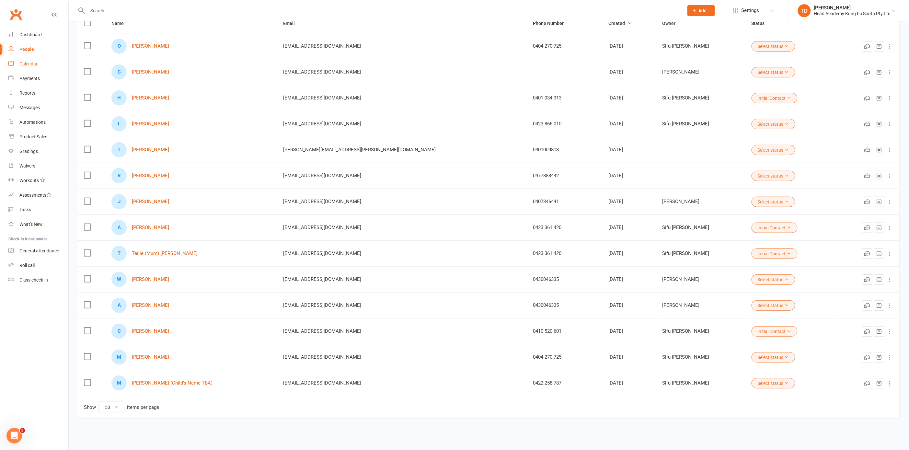
click at [28, 61] on div "Calendar" at bounding box center [28, 63] width 18 height 5
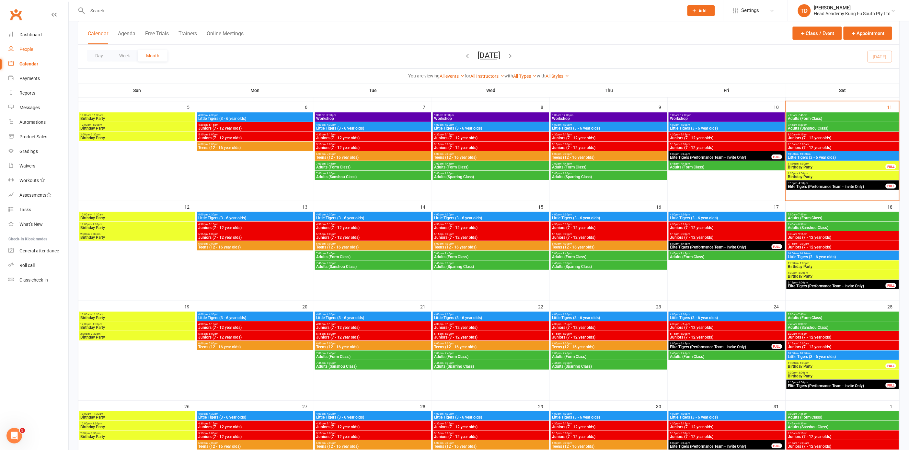
scroll to position [163, 0]
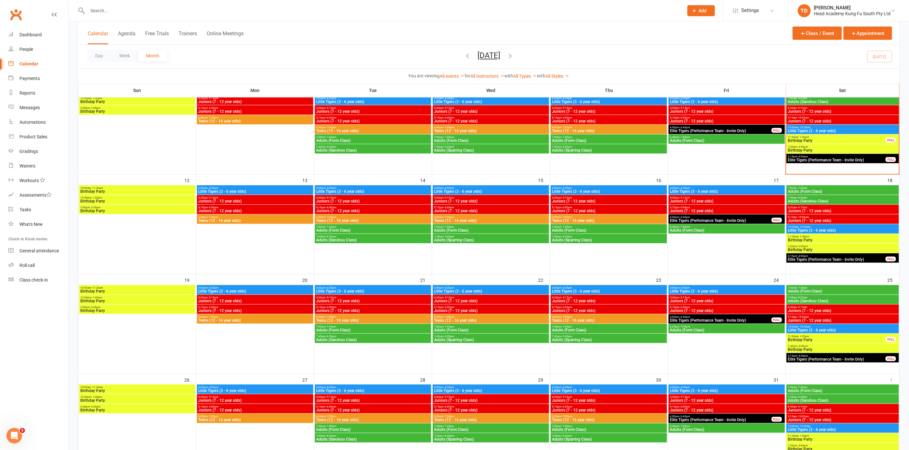
click at [117, 14] on input "text" at bounding box center [383, 10] width 594 height 9
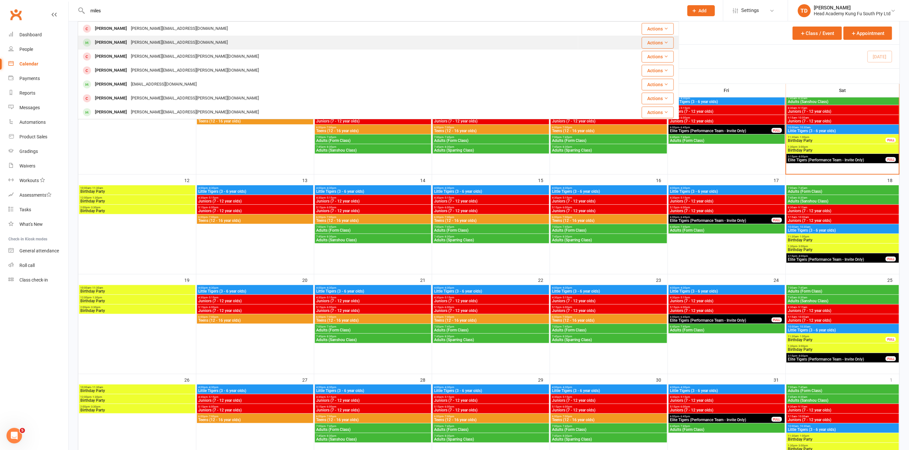
type input "miles"
click at [129, 41] on div "[PERSON_NAME][EMAIL_ADDRESS][DOMAIN_NAME]" at bounding box center [179, 42] width 101 height 9
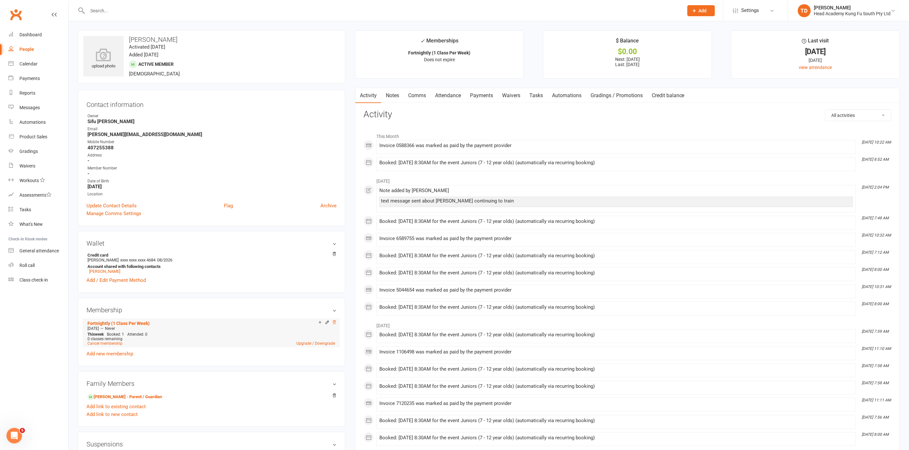
click at [335, 322] on icon at bounding box center [334, 322] width 5 height 5
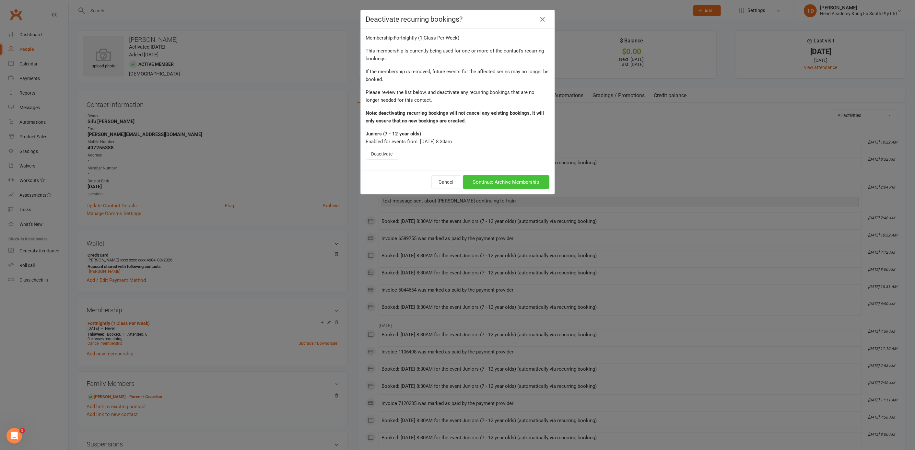
click at [478, 180] on button "Continue: Archive Membership" at bounding box center [506, 182] width 87 height 14
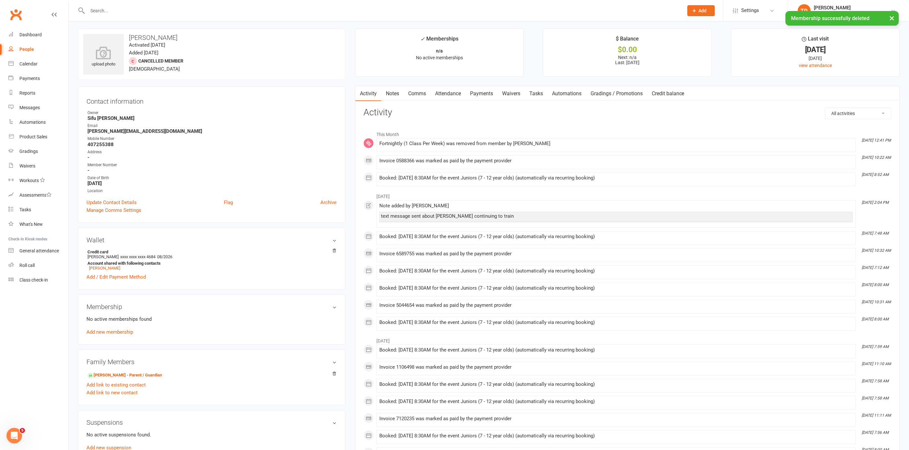
scroll to position [3, 0]
click at [117, 10] on input "text" at bounding box center [383, 10] width 594 height 9
type input "w"
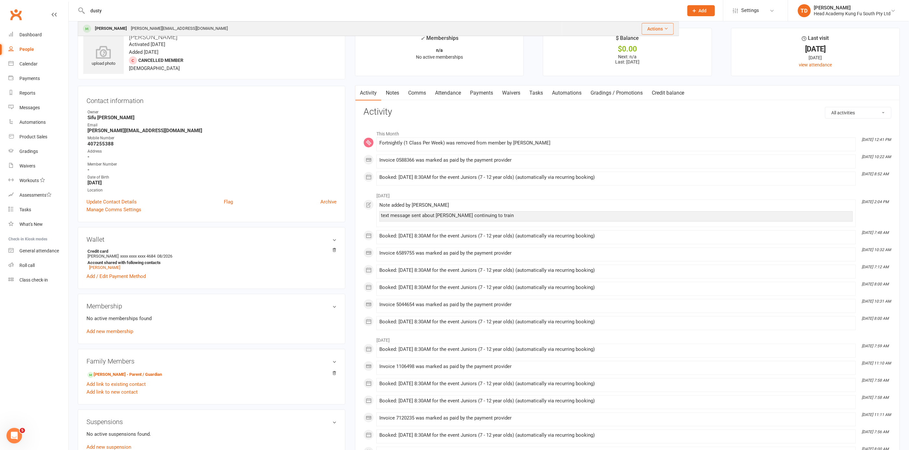
type input "dusty"
click at [129, 29] on div "[PERSON_NAME][EMAIL_ADDRESS][DOMAIN_NAME]" at bounding box center [179, 28] width 101 height 9
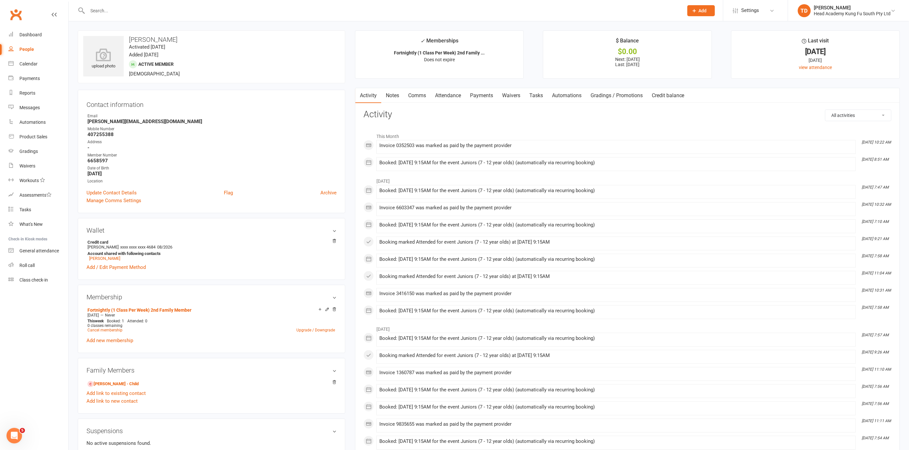
click at [485, 94] on link "Payments" at bounding box center [482, 95] width 32 height 15
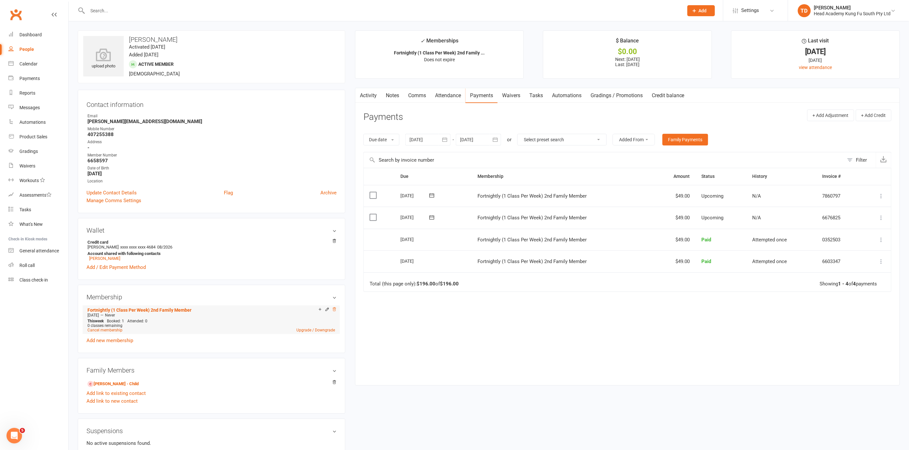
click at [334, 308] on icon at bounding box center [334, 309] width 5 height 5
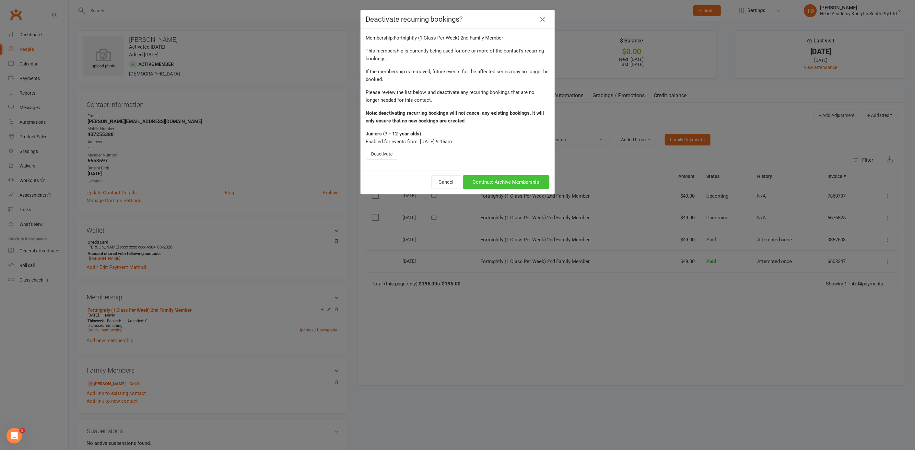
drag, startPoint x: 480, startPoint y: 180, endPoint x: 472, endPoint y: 188, distance: 10.8
click at [480, 180] on button "Continue: Archive Membership" at bounding box center [506, 182] width 87 height 14
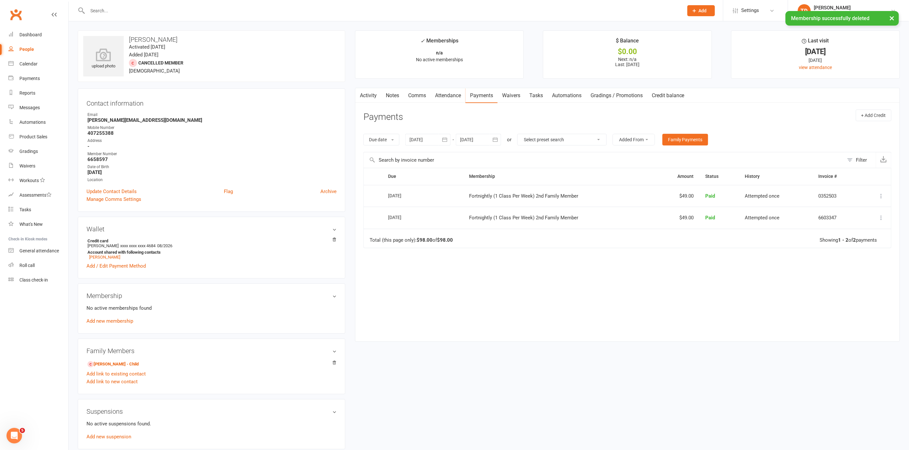
click at [120, 321] on link "Add new membership" at bounding box center [110, 321] width 47 height 6
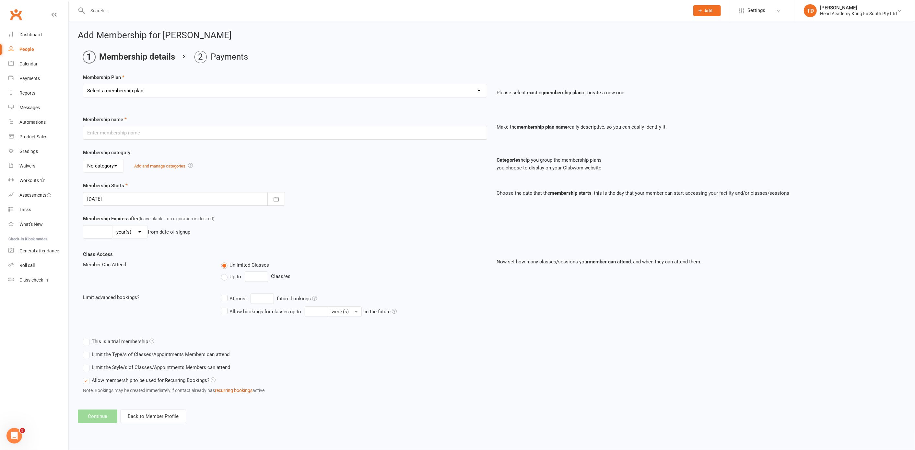
click at [225, 88] on select "Select a membership plan Create new Membership Plan Fortnightly (Unlimited Clas…" at bounding box center [284, 90] width 403 height 13
select select "6"
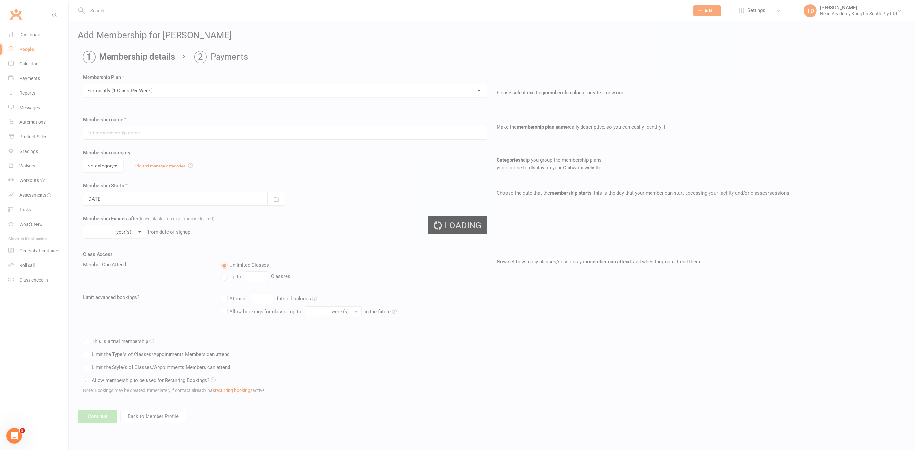
type input "Fortnightly (1 Class Per Week)"
select select "0"
type input "0"
type input "1"
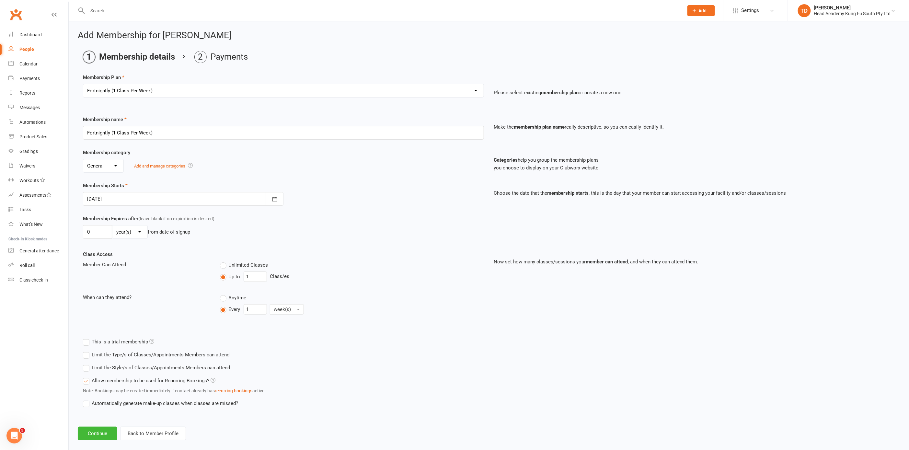
scroll to position [6, 0]
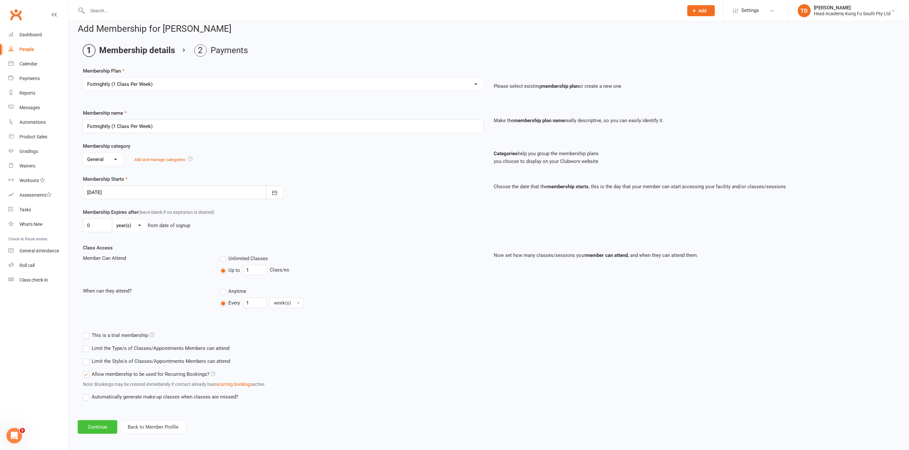
click at [98, 425] on button "Continue" at bounding box center [98, 427] width 40 height 14
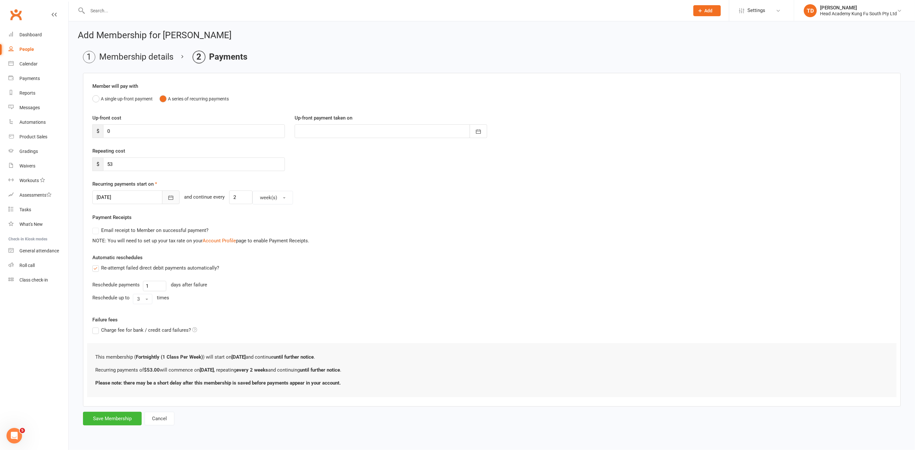
click at [168, 195] on icon "button" at bounding box center [171, 197] width 6 height 6
click at [206, 262] on span "18" at bounding box center [205, 262] width 5 height 5
type input "[DATE]"
click at [103, 417] on button "Save Membership" at bounding box center [112, 419] width 59 height 14
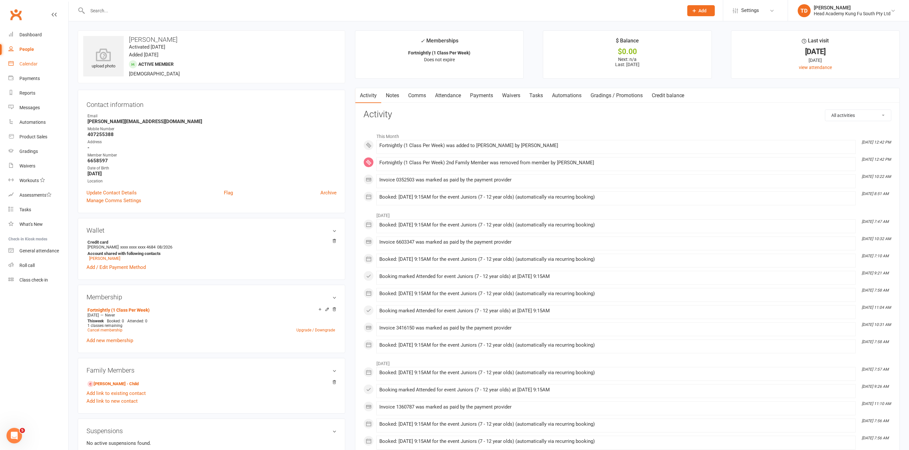
click at [33, 63] on div "Calendar" at bounding box center [28, 63] width 18 height 5
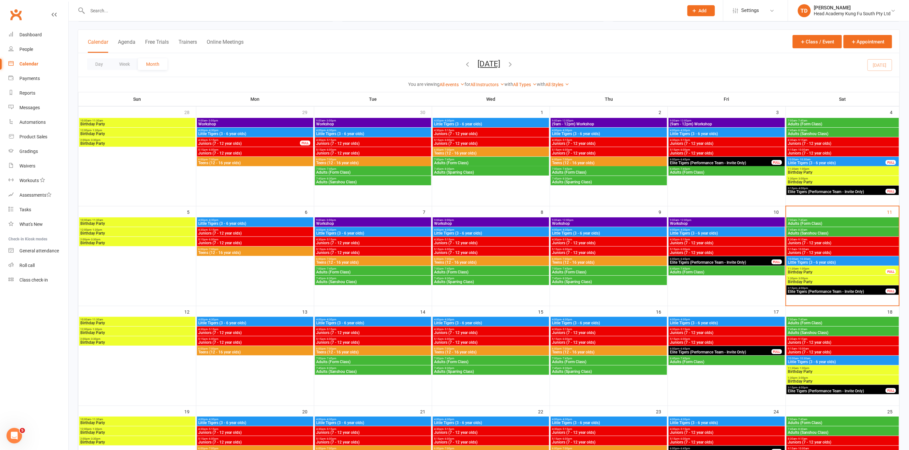
scroll to position [20, 0]
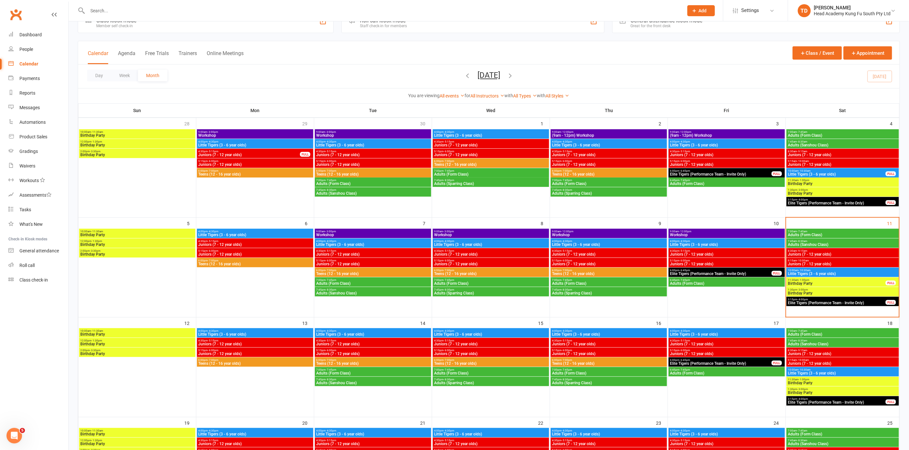
click at [816, 352] on span "Juniors (7 - 12 year olds)" at bounding box center [843, 354] width 110 height 4
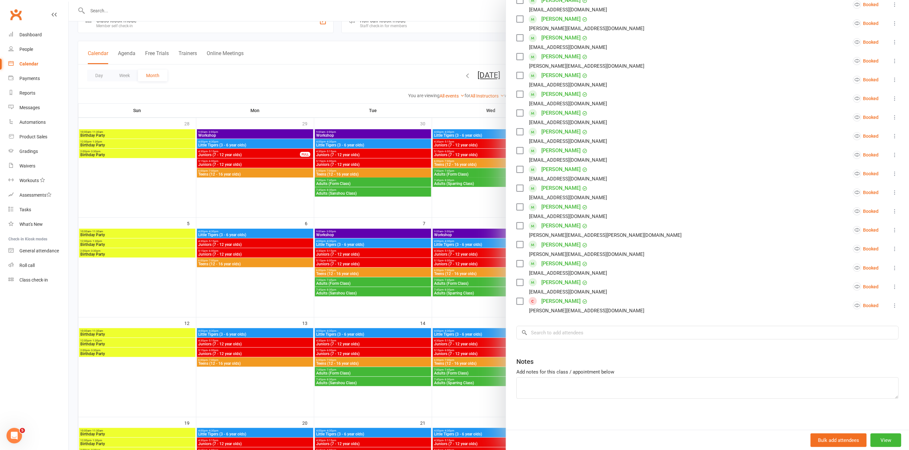
scroll to position [163, 0]
click at [892, 303] on icon at bounding box center [895, 305] width 6 height 6
click at [841, 331] on link "Remove" at bounding box center [856, 331] width 84 height 13
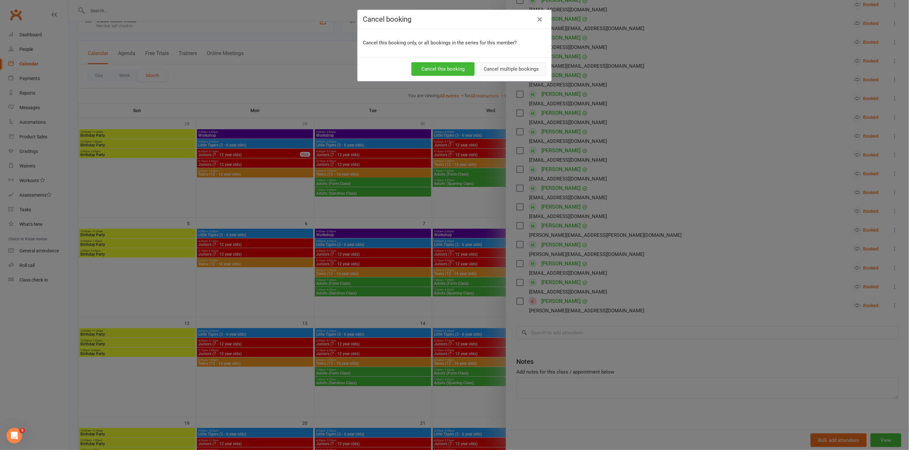
click at [500, 68] on button "Cancel multiple bookings" at bounding box center [511, 69] width 70 height 14
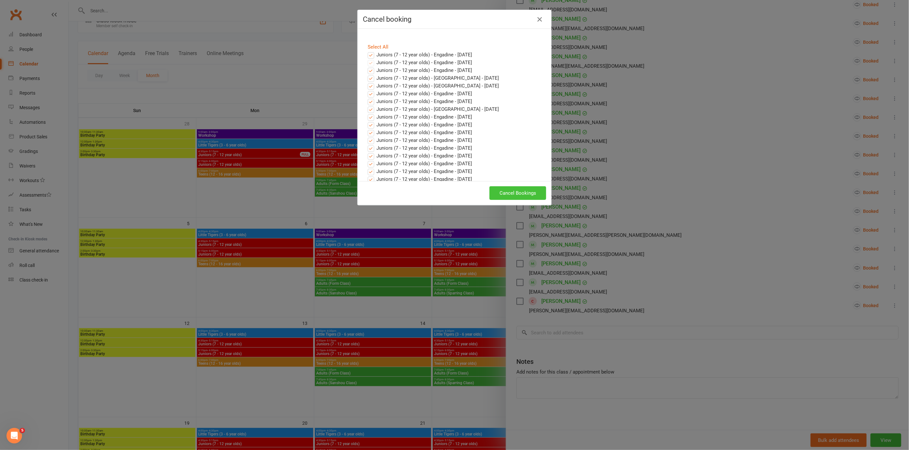
click at [507, 192] on button "Cancel Bookings" at bounding box center [518, 193] width 57 height 14
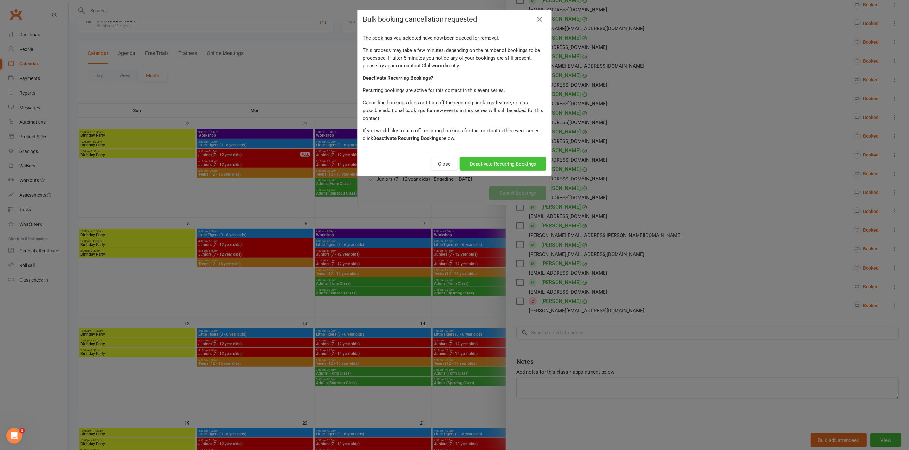
click at [481, 157] on button "Deactivate Recurring Bookings" at bounding box center [503, 164] width 87 height 14
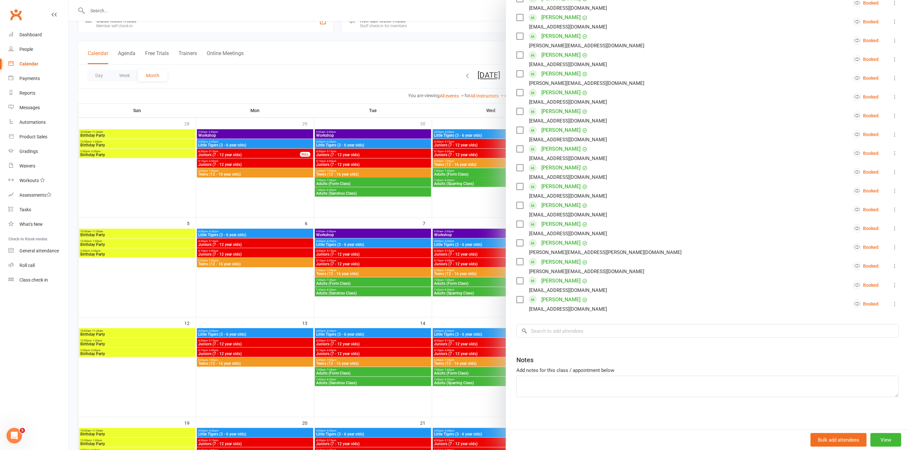
scroll to position [144, 0]
click at [112, 8] on div at bounding box center [489, 225] width 841 height 450
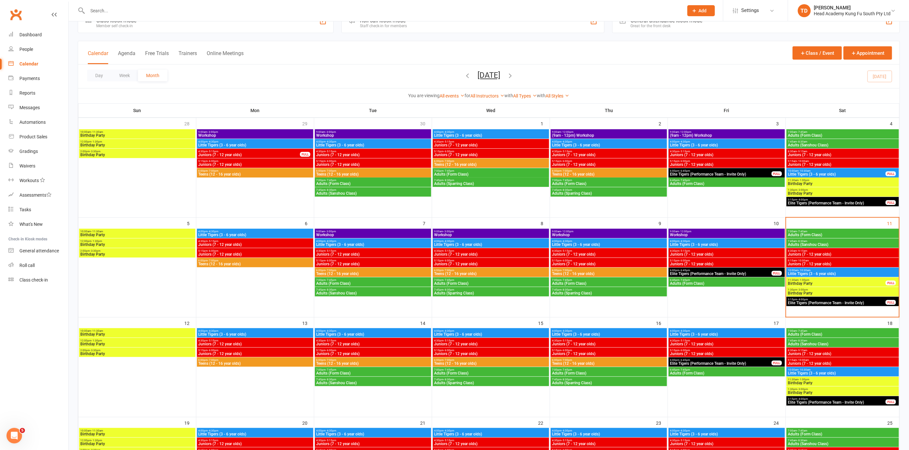
scroll to position [150, 0]
click at [109, 11] on input "text" at bounding box center [383, 10] width 594 height 9
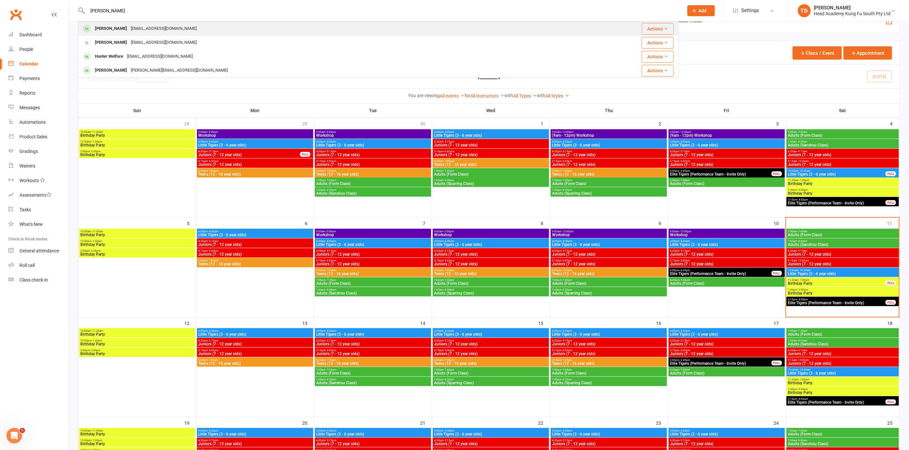
type input "[PERSON_NAME]"
click at [114, 30] on div "[PERSON_NAME]" at bounding box center [111, 28] width 36 height 9
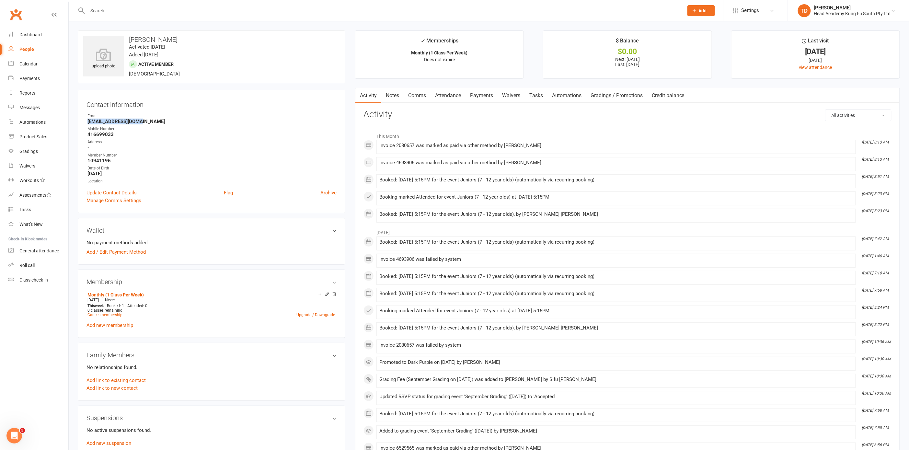
drag, startPoint x: 88, startPoint y: 121, endPoint x: 142, endPoint y: 122, distance: 54.1
click at [142, 122] on strong "[EMAIL_ADDRESS][DOMAIN_NAME]" at bounding box center [212, 122] width 249 height 6
copy strong "[EMAIL_ADDRESS][DOMAIN_NAME]"
click at [39, 137] on div "Product Sales" at bounding box center [33, 136] width 28 height 5
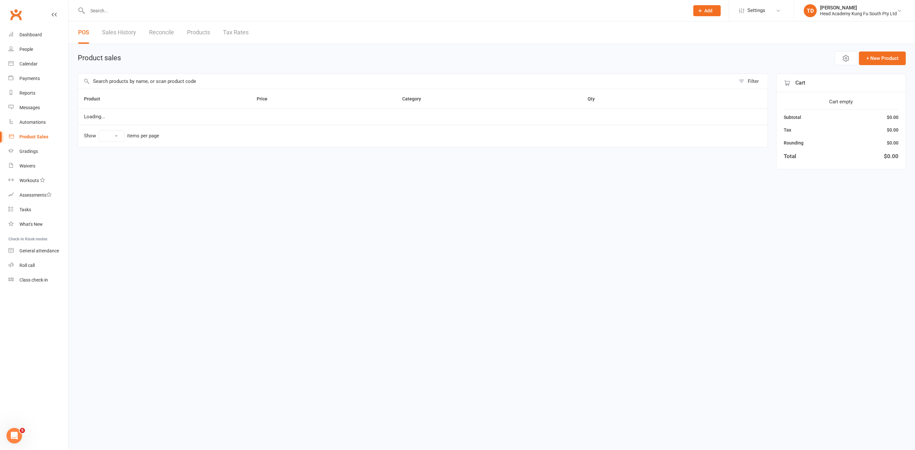
select select "50"
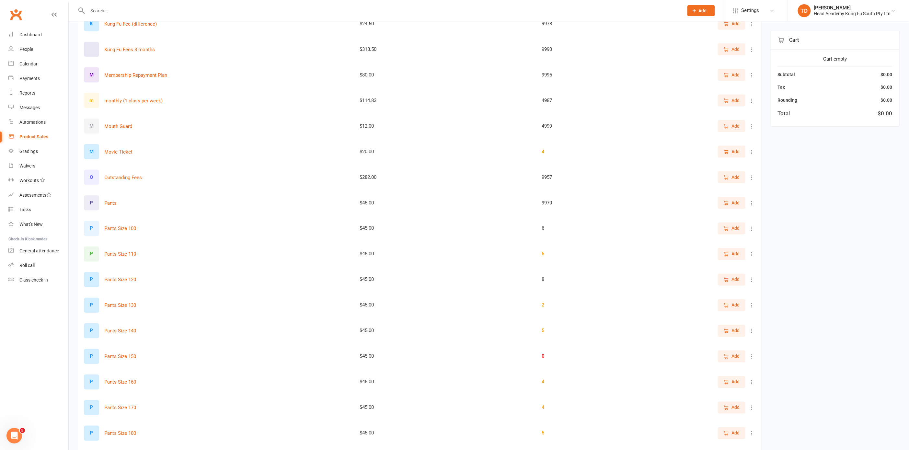
scroll to position [461, 0]
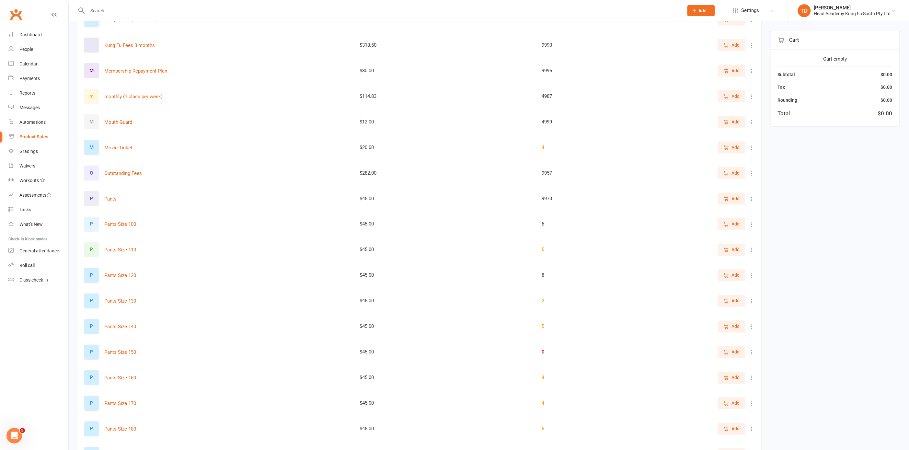
click at [734, 300] on span "Add" at bounding box center [736, 301] width 8 height 7
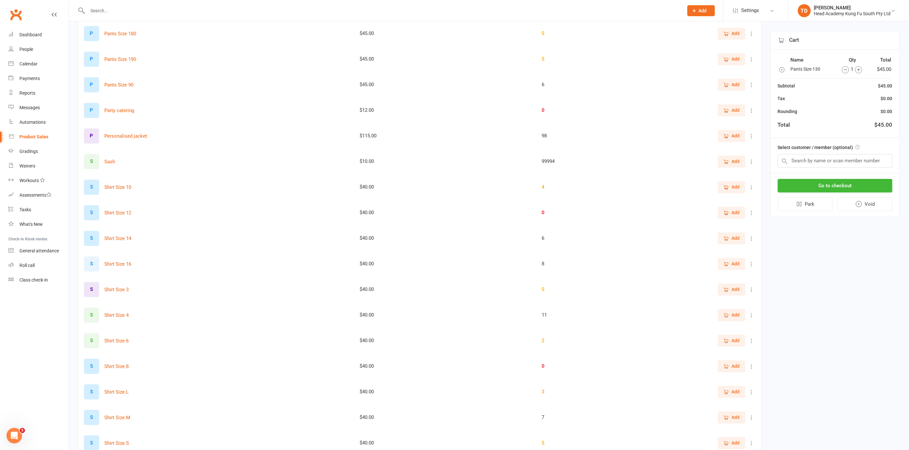
scroll to position [859, 0]
click at [741, 362] on button "Add" at bounding box center [732, 363] width 28 height 12
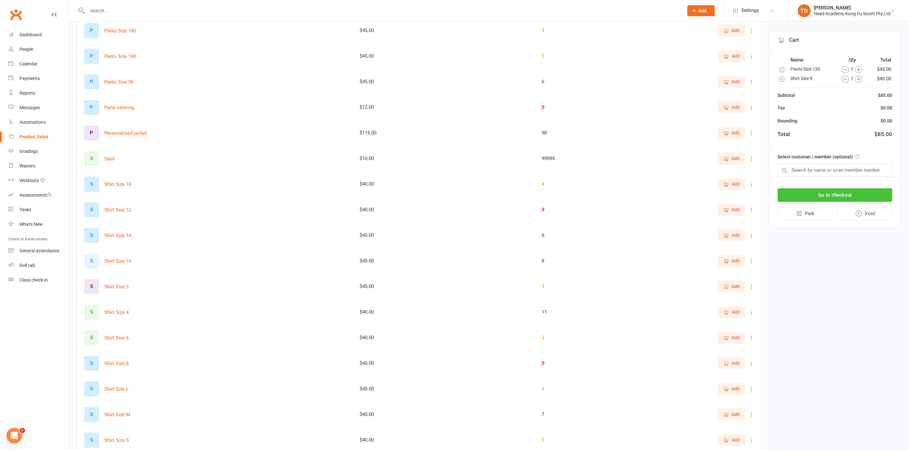
click at [811, 192] on button "Go to checkout" at bounding box center [835, 195] width 115 height 14
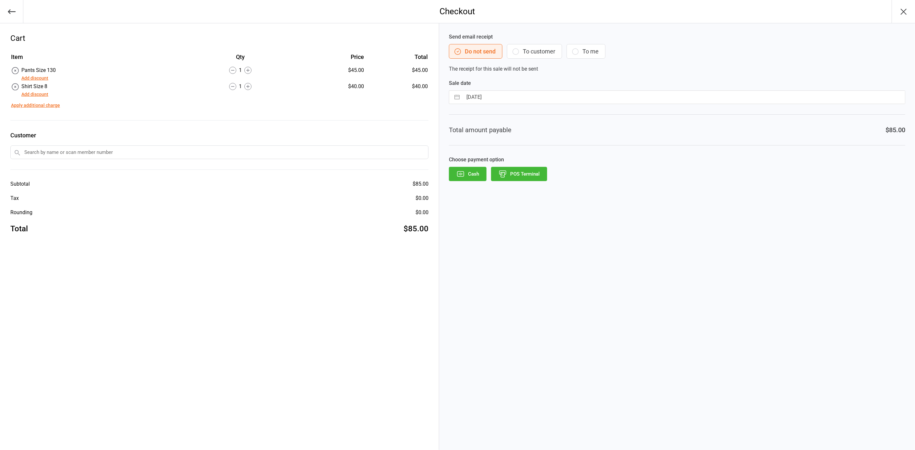
click at [122, 150] on input "text" at bounding box center [219, 153] width 418 height 14
type input "rick k"
click at [19, 163] on span at bounding box center [17, 165] width 8 height 8
click at [516, 50] on icon "button" at bounding box center [516, 52] width 8 height 8
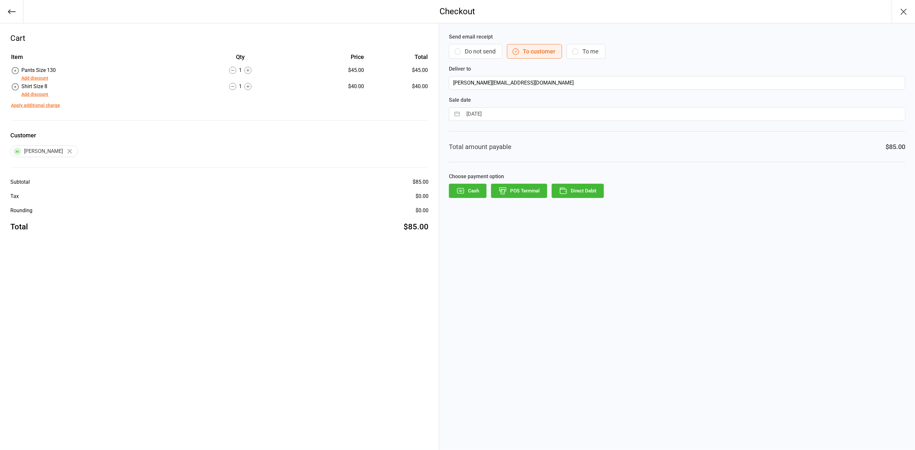
click at [571, 188] on button "Direct Debit" at bounding box center [578, 191] width 52 height 14
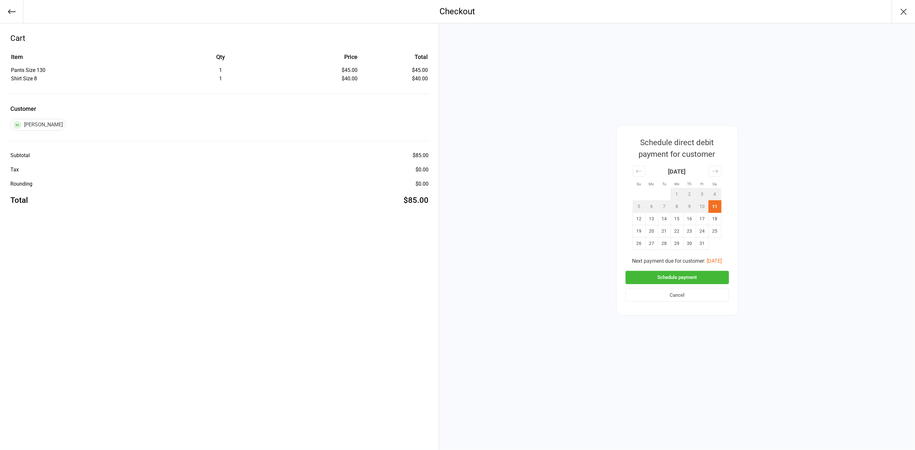
click at [658, 277] on button "Schedule payment" at bounding box center [676, 277] width 103 height 13
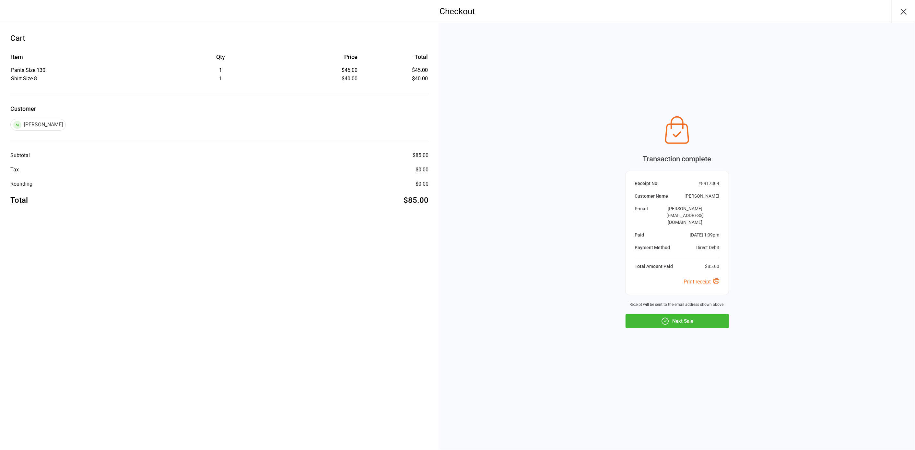
click at [681, 316] on button "Next Sale" at bounding box center [676, 321] width 103 height 14
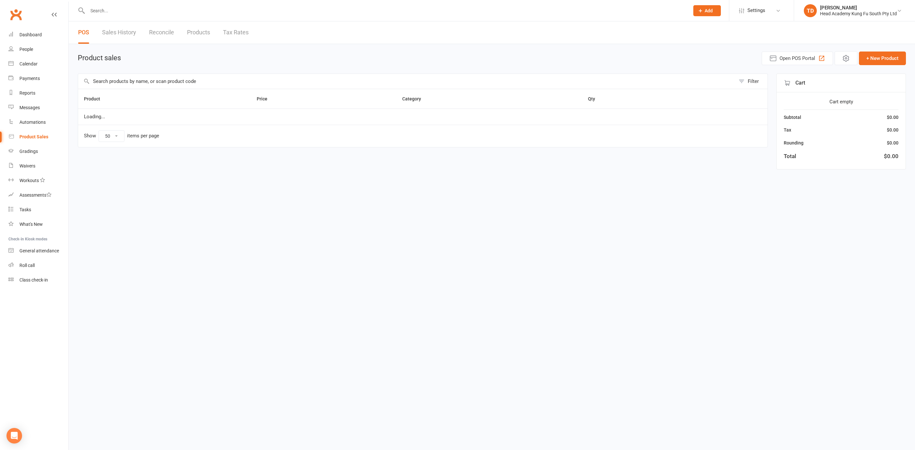
select select "50"
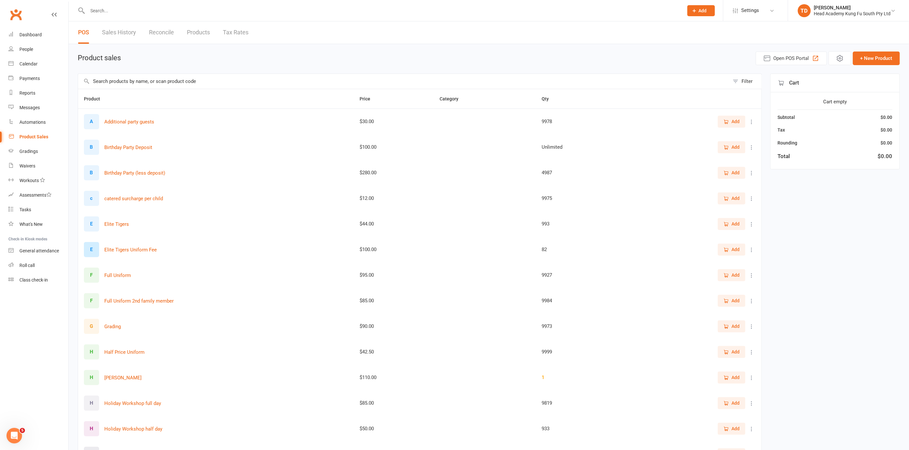
click at [33, 138] on div "Product Sales" at bounding box center [33, 136] width 29 height 5
click at [875, 57] on button "+ New Product" at bounding box center [876, 59] width 47 height 14
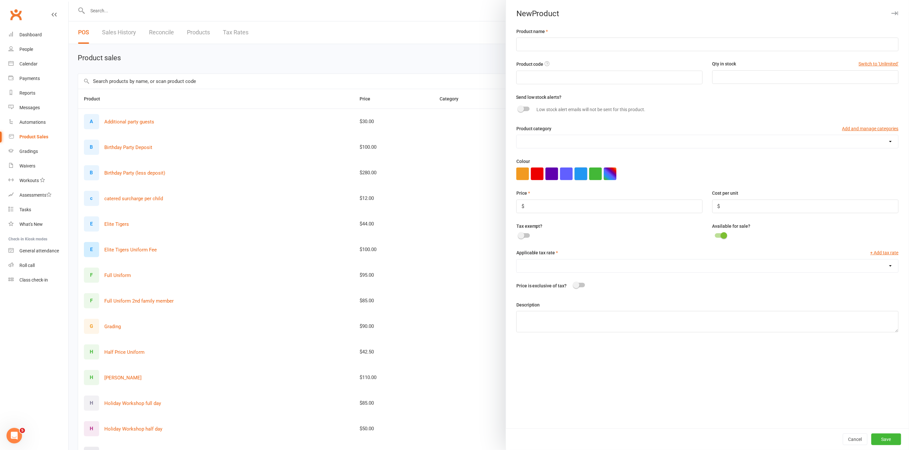
click at [583, 173] on button "button" at bounding box center [581, 174] width 13 height 13
click at [543, 40] on input "text" at bounding box center [708, 45] width 382 height 14
type input "catering package"
click at [538, 77] on input "text" at bounding box center [610, 78] width 186 height 14
type input "f"
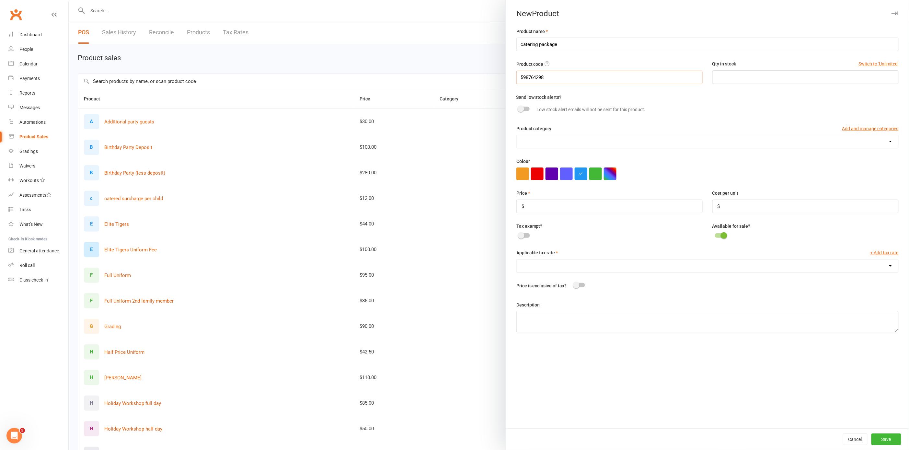
type input "598764298"
click at [566, 204] on input "number" at bounding box center [610, 207] width 186 height 14
type input "12.00"
click at [523, 233] on div at bounding box center [524, 235] width 11 height 5
click at [519, 235] on input "checkbox" at bounding box center [519, 235] width 0 height 0
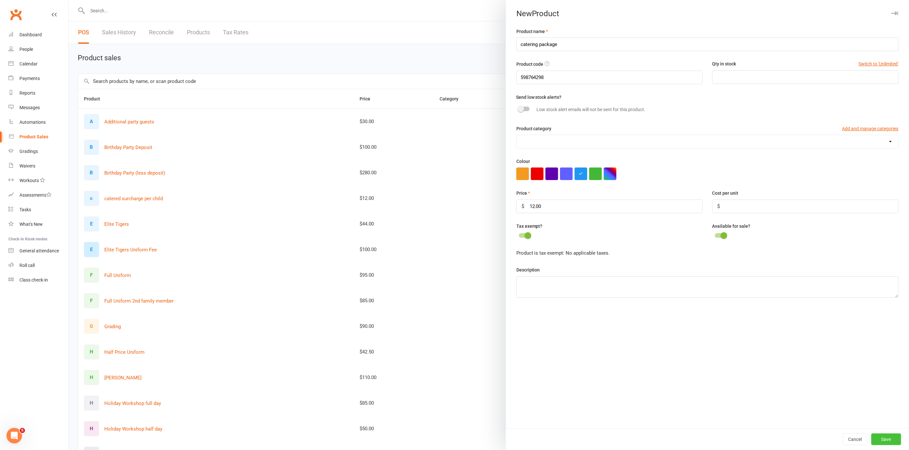
click at [882, 439] on button "Save" at bounding box center [887, 440] width 30 height 12
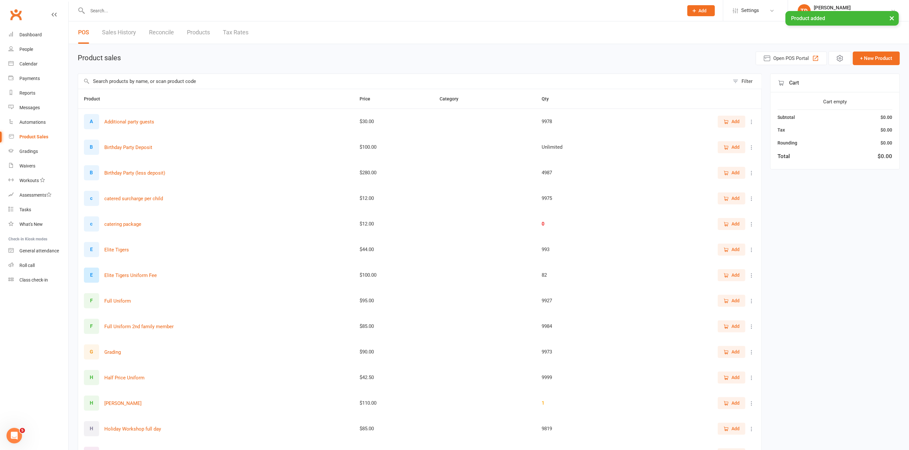
click at [739, 222] on span "Add" at bounding box center [736, 223] width 8 height 7
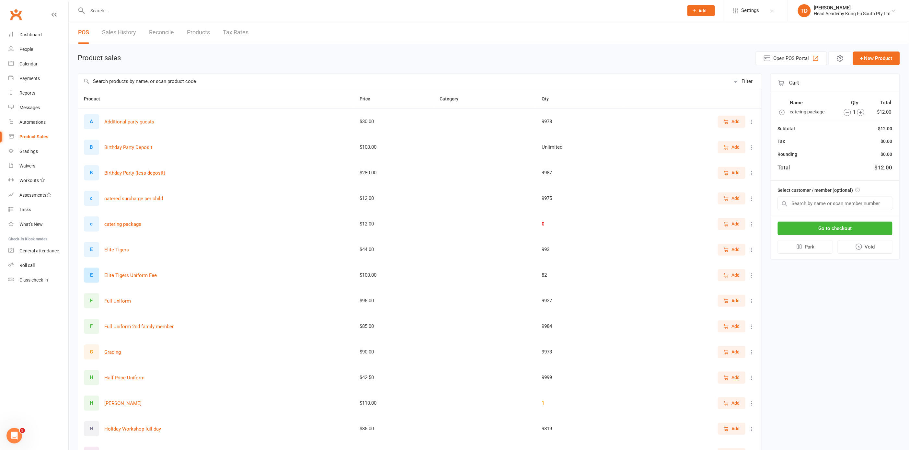
click at [862, 110] on icon "button" at bounding box center [861, 112] width 7 height 7
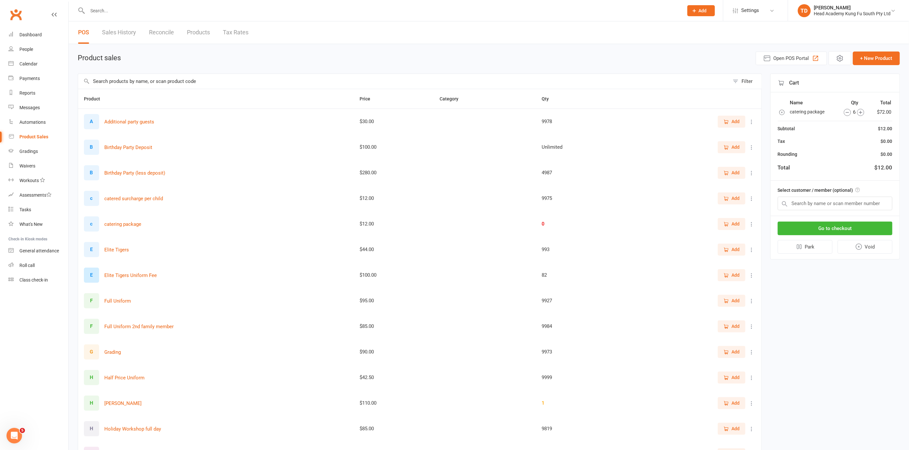
click at [862, 110] on icon "button" at bounding box center [861, 112] width 7 height 7
click at [859, 109] on icon "button" at bounding box center [859, 112] width 7 height 7
click at [737, 171] on span "Add" at bounding box center [736, 172] width 8 height 7
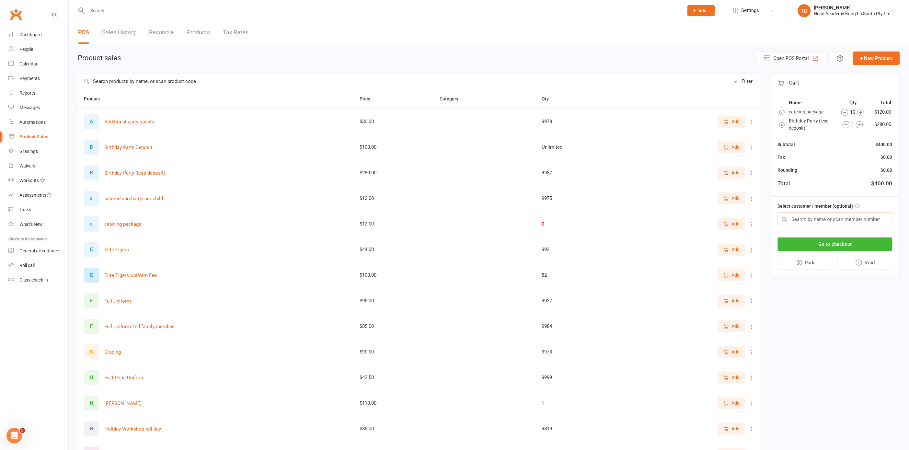
click at [824, 219] on input "text" at bounding box center [835, 220] width 115 height 14
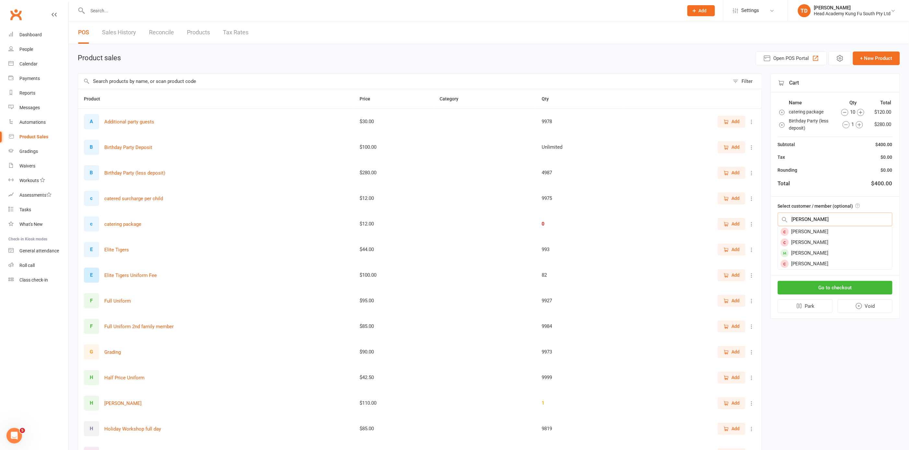
type input "foley"
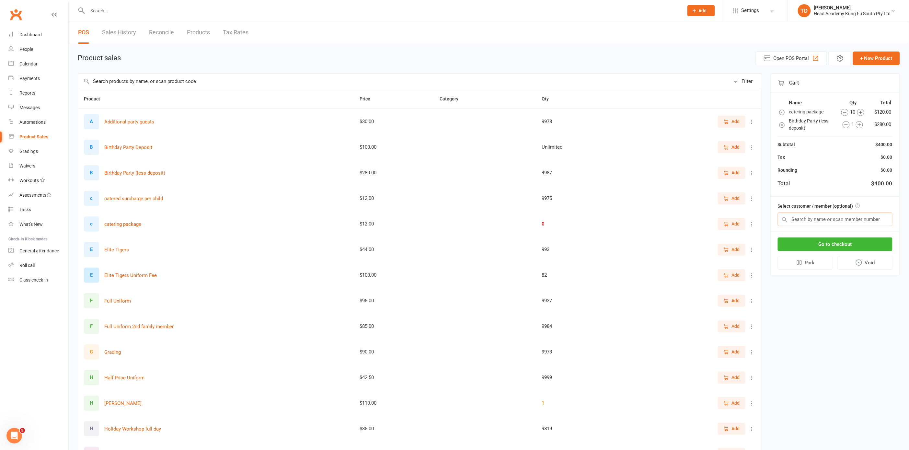
drag, startPoint x: 799, startPoint y: 217, endPoint x: 781, endPoint y: 216, distance: 18.2
click at [781, 216] on input "text" at bounding box center [835, 220] width 115 height 14
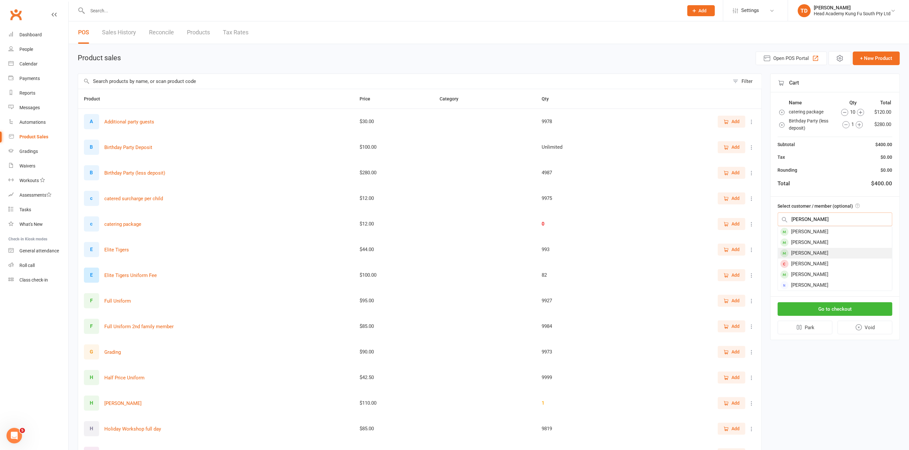
type input "zoe f"
click at [791, 251] on div "Zoe Foley" at bounding box center [835, 253] width 114 height 11
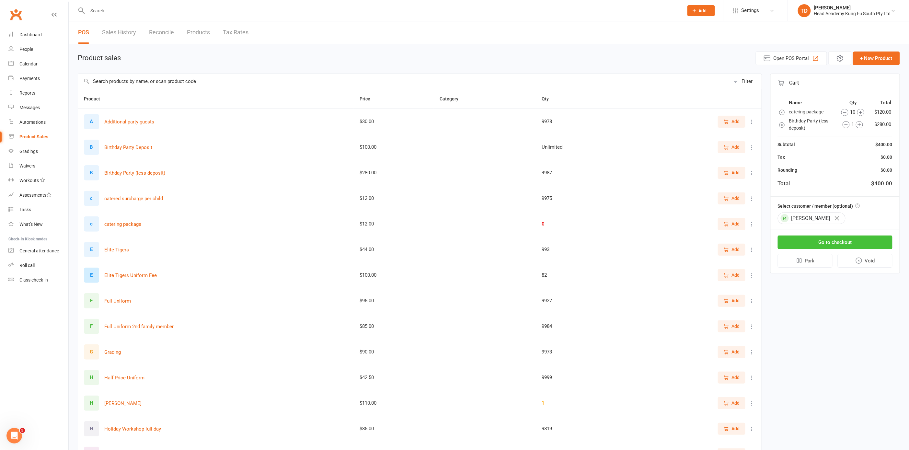
click at [809, 238] on button "Go to checkout" at bounding box center [835, 243] width 115 height 14
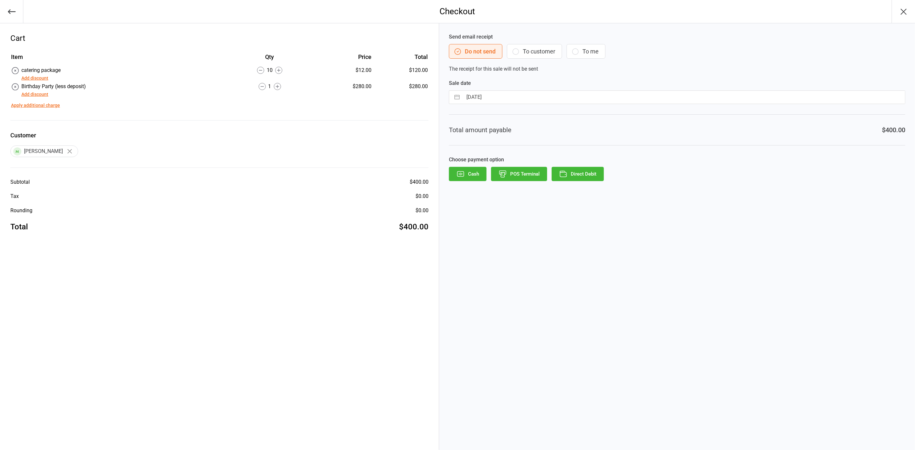
click at [517, 51] on icon "button" at bounding box center [516, 52] width 8 height 8
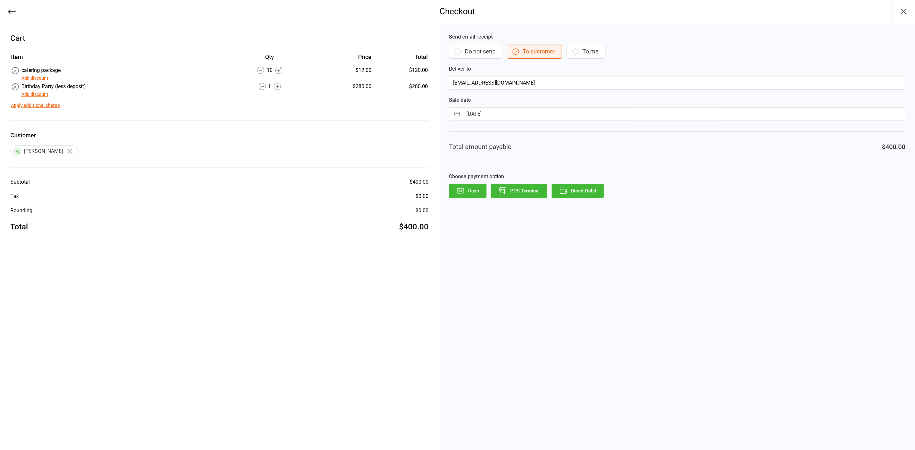
click at [585, 191] on button "Direct Debit" at bounding box center [578, 191] width 52 height 14
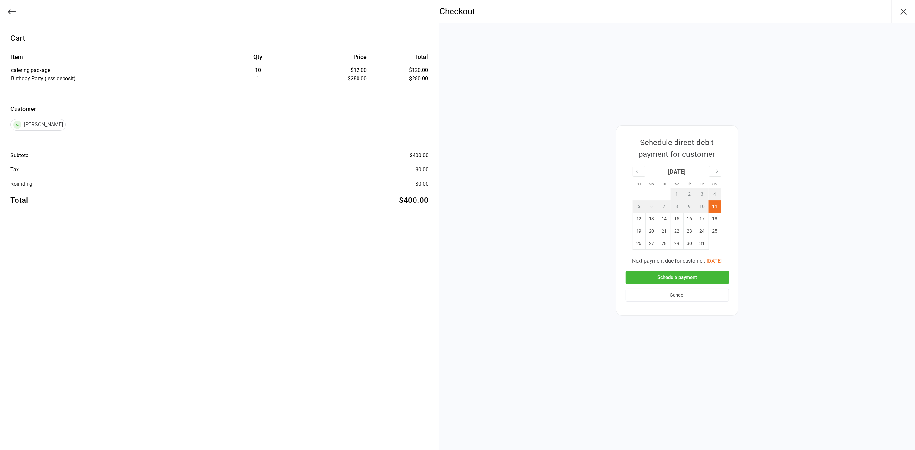
click at [668, 274] on button "Schedule payment" at bounding box center [676, 277] width 103 height 13
